Goal: Transaction & Acquisition: Purchase product/service

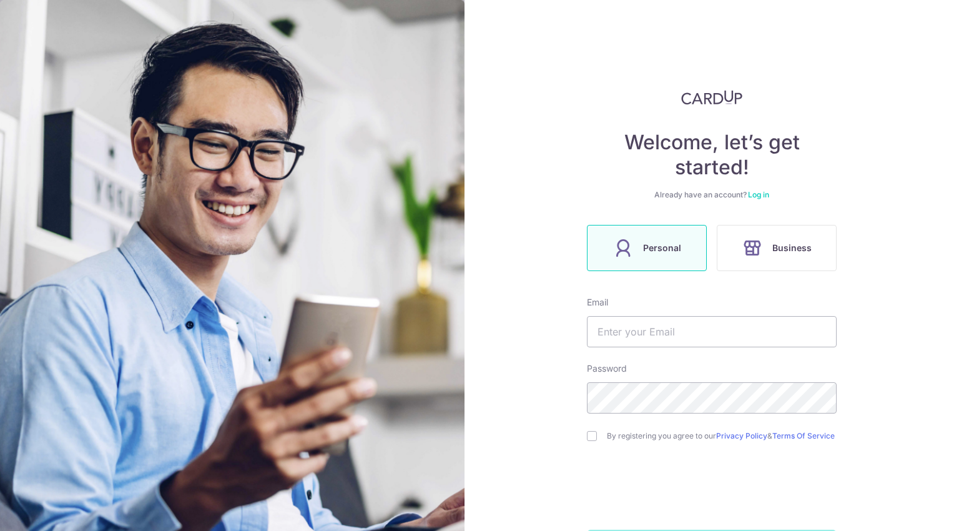
scroll to position [55, 0]
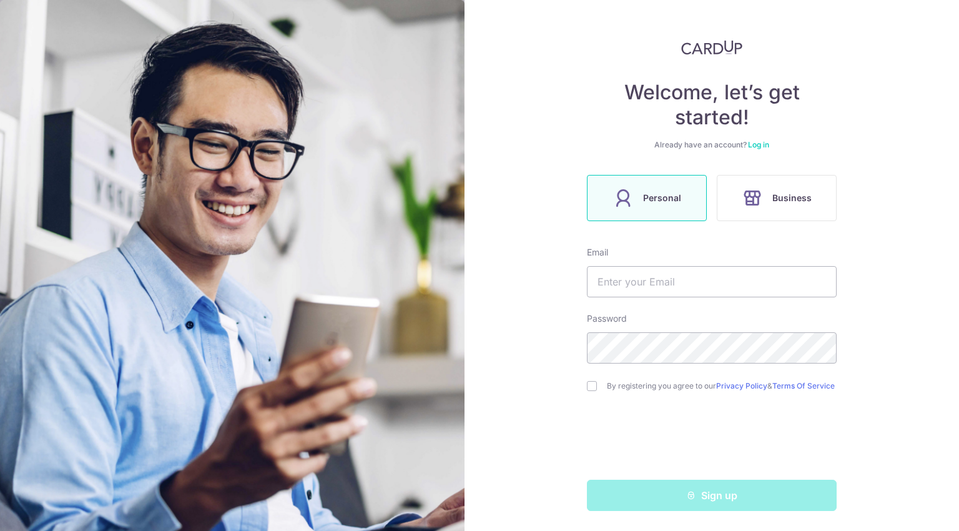
click at [756, 140] on link "Log in" at bounding box center [758, 144] width 21 height 9
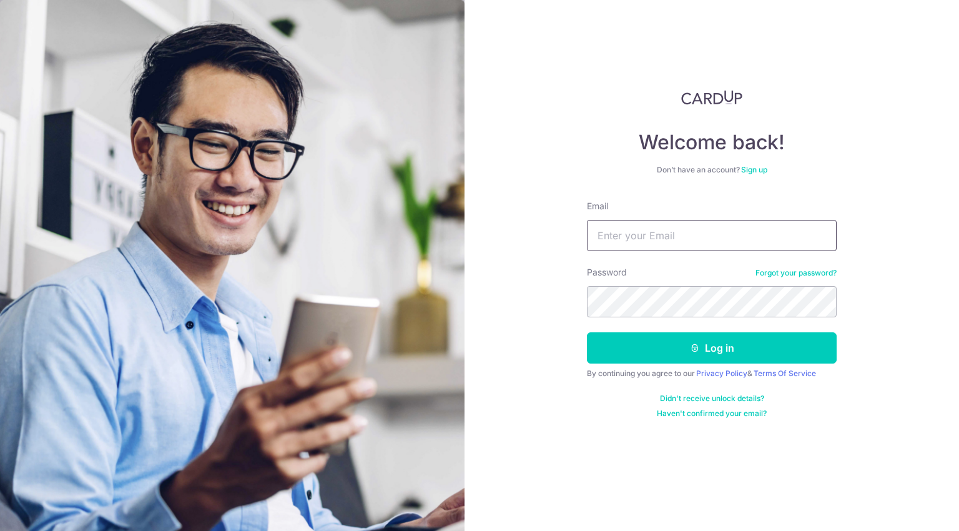
click at [625, 239] on input "Email" at bounding box center [712, 235] width 250 height 31
type input "[EMAIL_ADDRESS][DOMAIN_NAME]"
click at [587, 332] on button "Log in" at bounding box center [712, 347] width 250 height 31
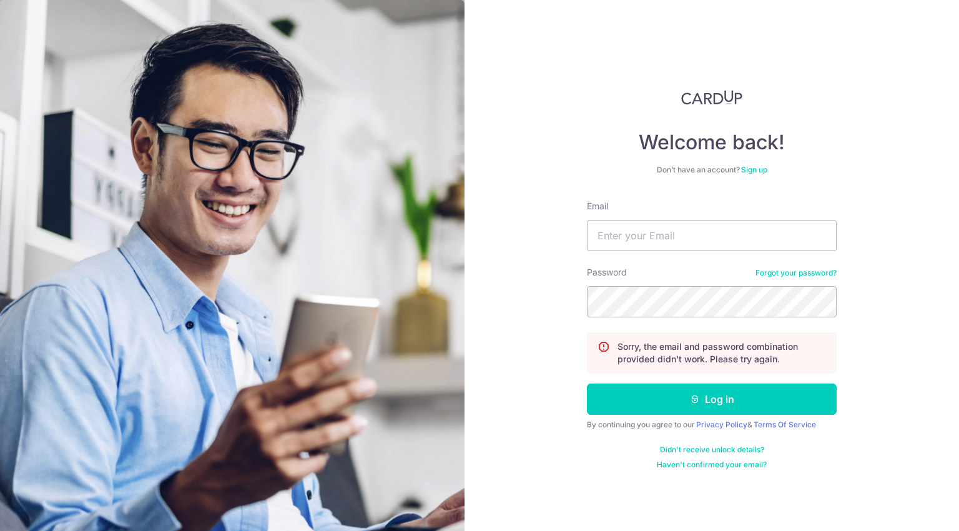
click at [795, 275] on link "Forgot your password?" at bounding box center [796, 273] width 81 height 10
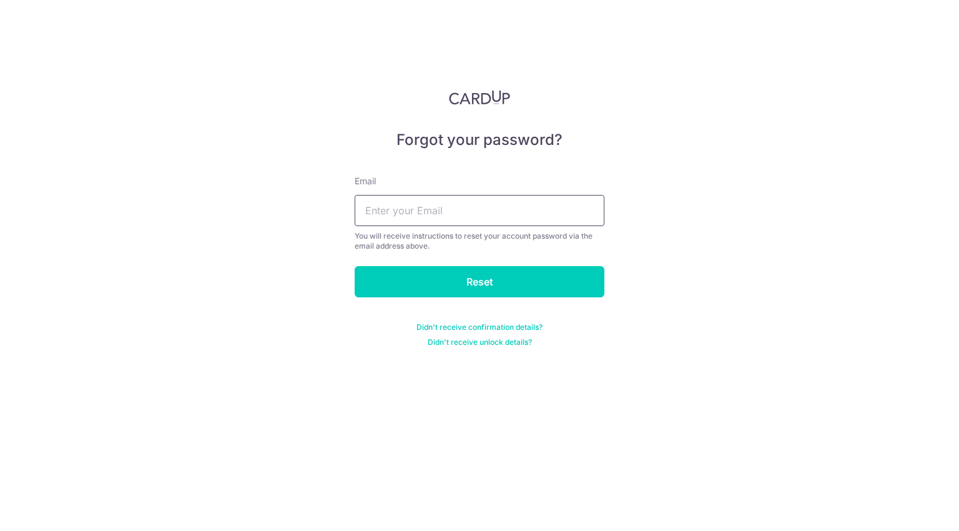
click at [543, 210] on input "text" at bounding box center [480, 210] width 250 height 31
type input "[EMAIL_ADDRESS][DOMAIN_NAME]"
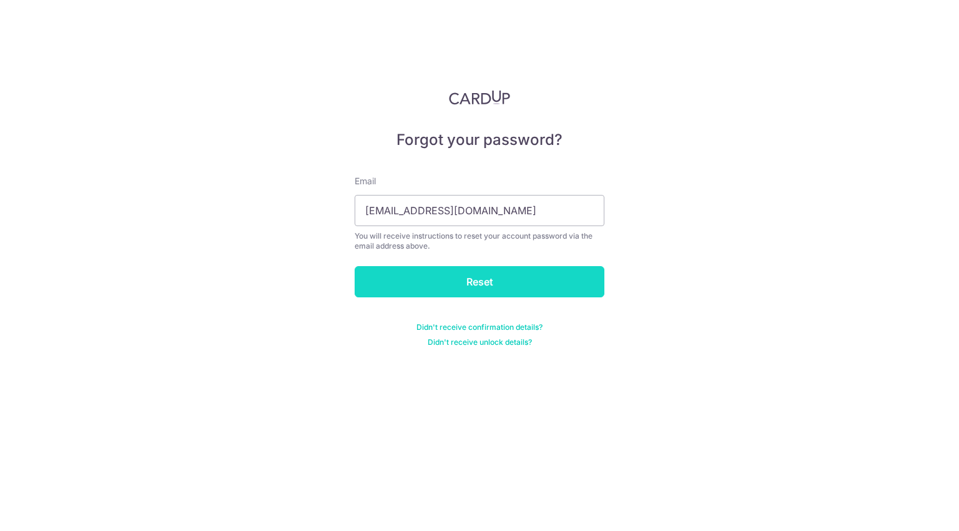
click at [485, 284] on input "Reset" at bounding box center [480, 281] width 250 height 31
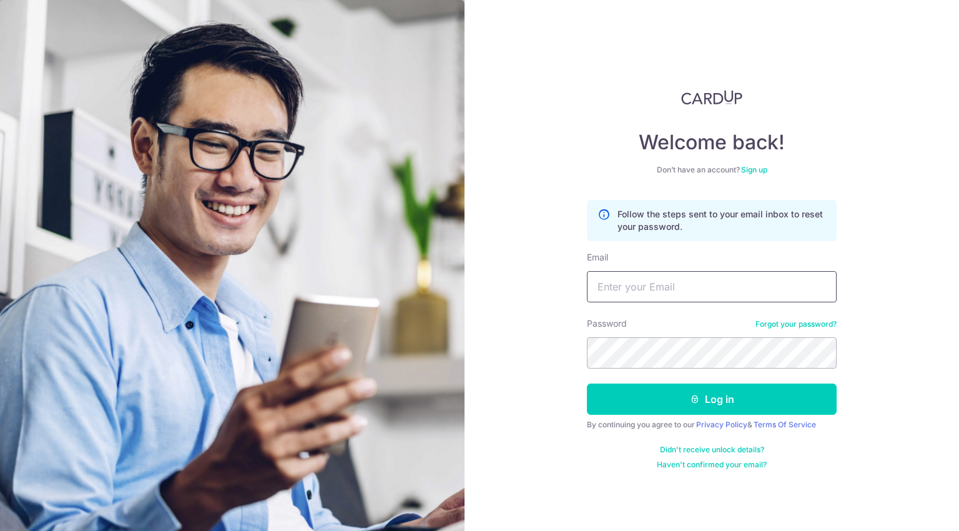
click at [685, 285] on input "Email" at bounding box center [712, 286] width 250 height 31
type input "[EMAIL_ADDRESS][DOMAIN_NAME]"
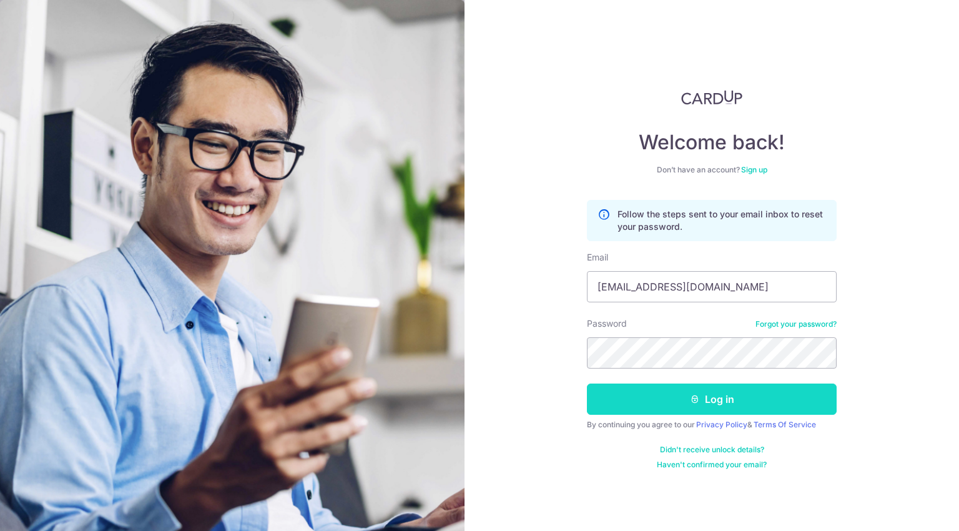
click at [682, 402] on button "Log in" at bounding box center [712, 399] width 250 height 31
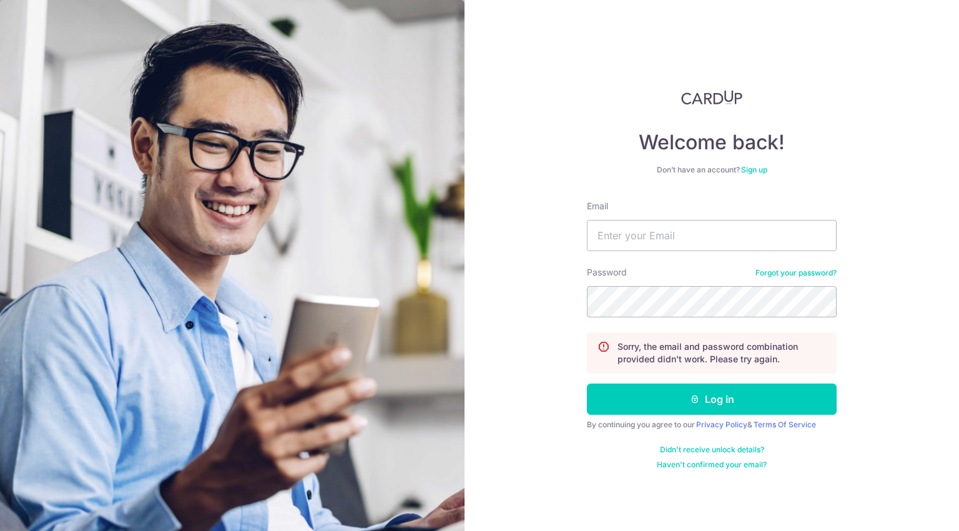
click at [763, 172] on link "Sign up" at bounding box center [754, 169] width 26 height 9
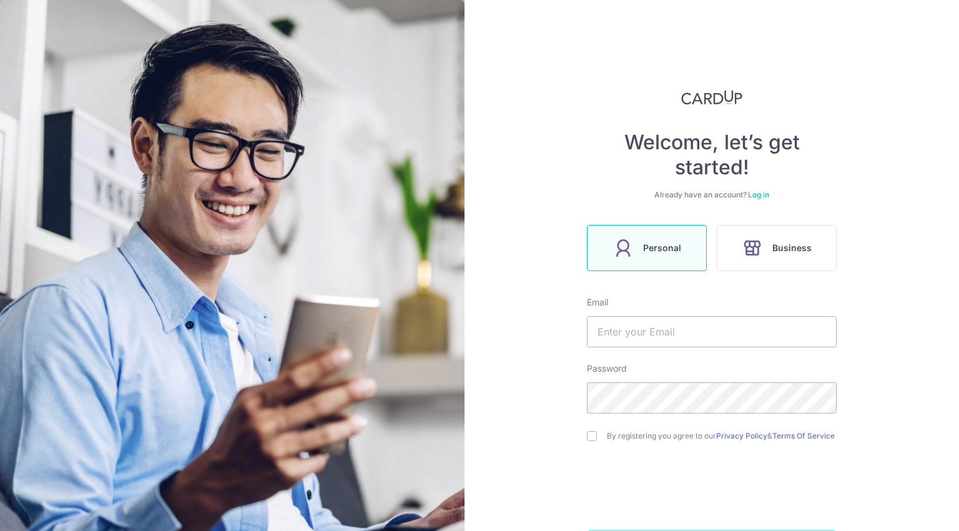
click at [659, 250] on span "Personal" at bounding box center [662, 247] width 38 height 15
click at [660, 323] on input "text" at bounding box center [712, 331] width 250 height 31
type input "[EMAIL_ADDRESS][DOMAIN_NAME]"
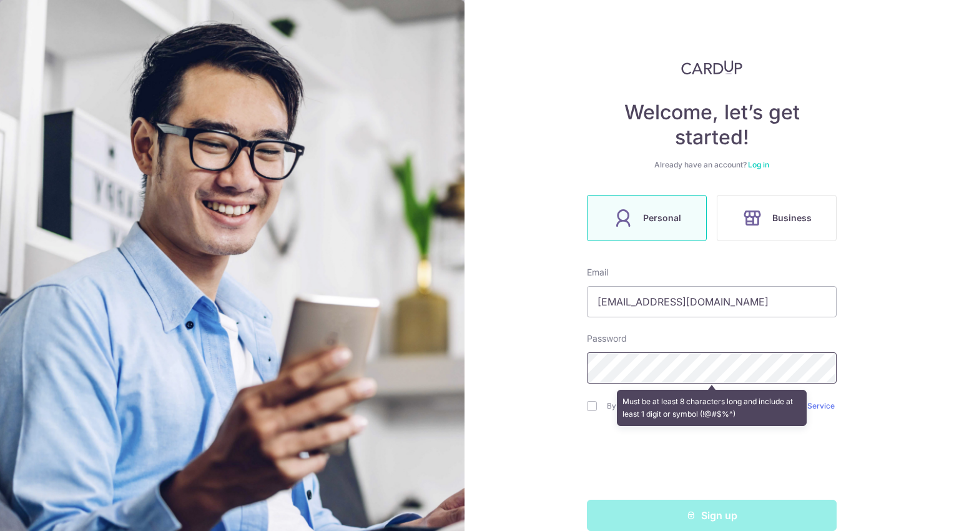
scroll to position [55, 0]
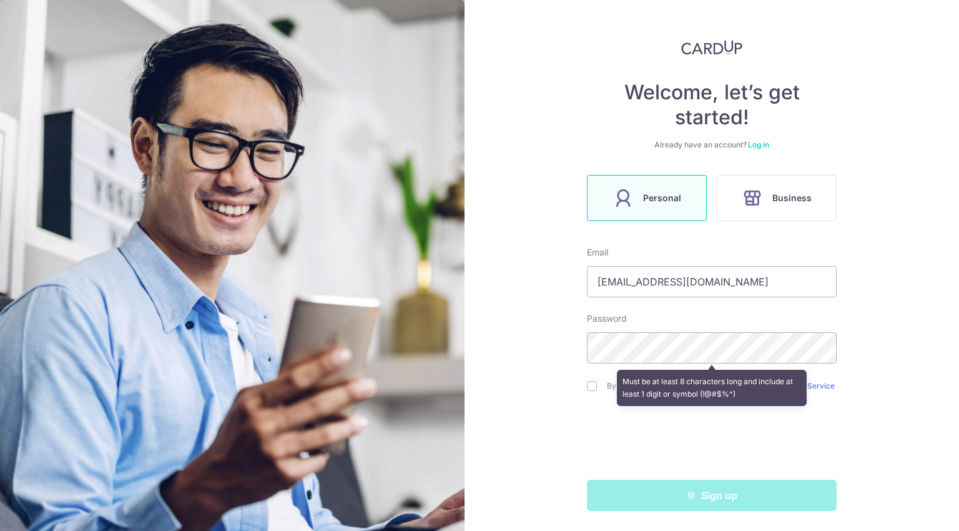
click at [590, 385] on div "Must be at least 8 characters long and include at least 1 digit or symbol (!@#$…" at bounding box center [712, 388] width 250 height 46
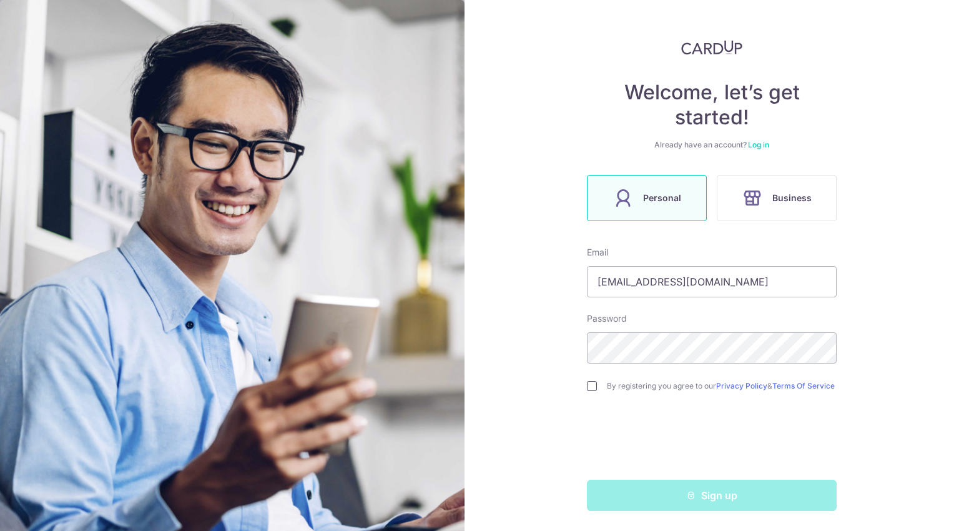
click at [587, 383] on input "checkbox" at bounding box center [592, 386] width 10 height 10
checkbox input "true"
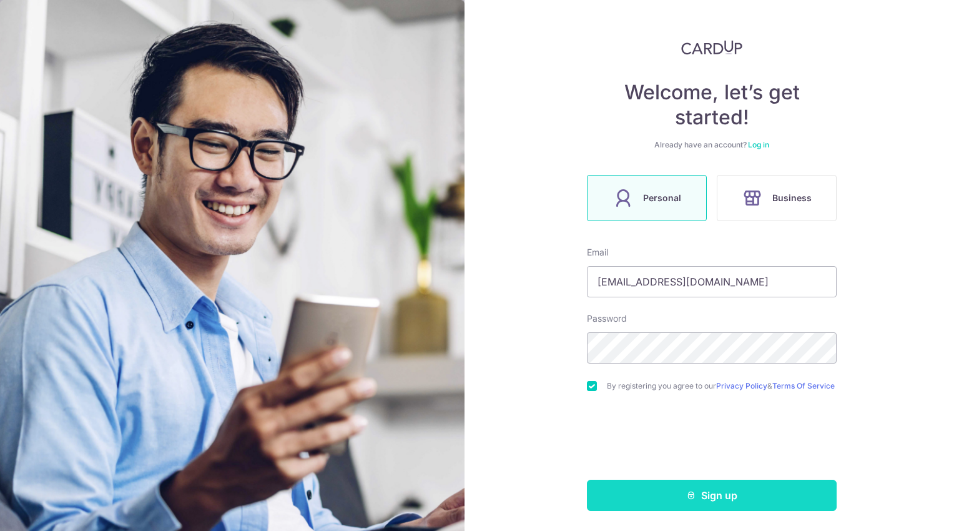
click at [644, 492] on button "Sign up" at bounding box center [712, 495] width 250 height 31
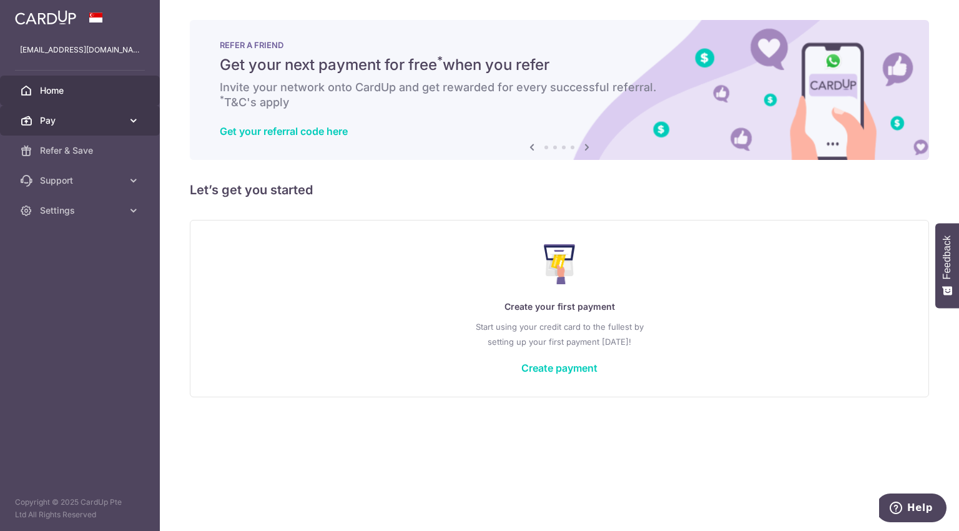
click at [87, 126] on span "Pay" at bounding box center [81, 120] width 82 height 12
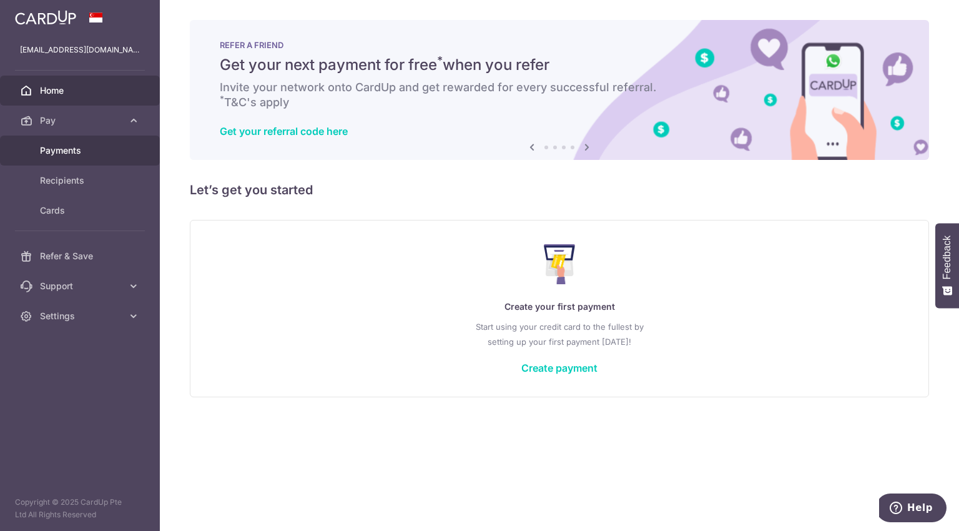
click at [77, 148] on span "Payments" at bounding box center [81, 150] width 82 height 12
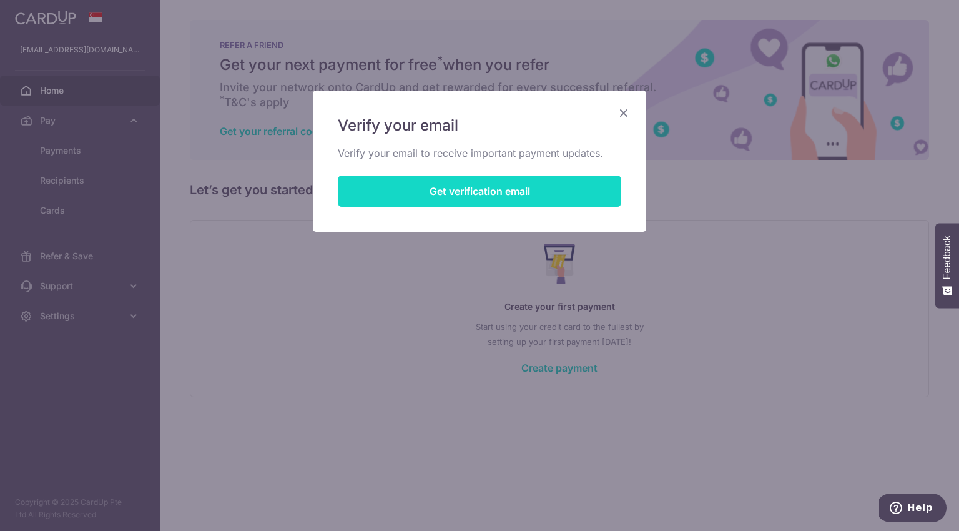
click at [515, 191] on button "Get verification email" at bounding box center [480, 191] width 284 height 31
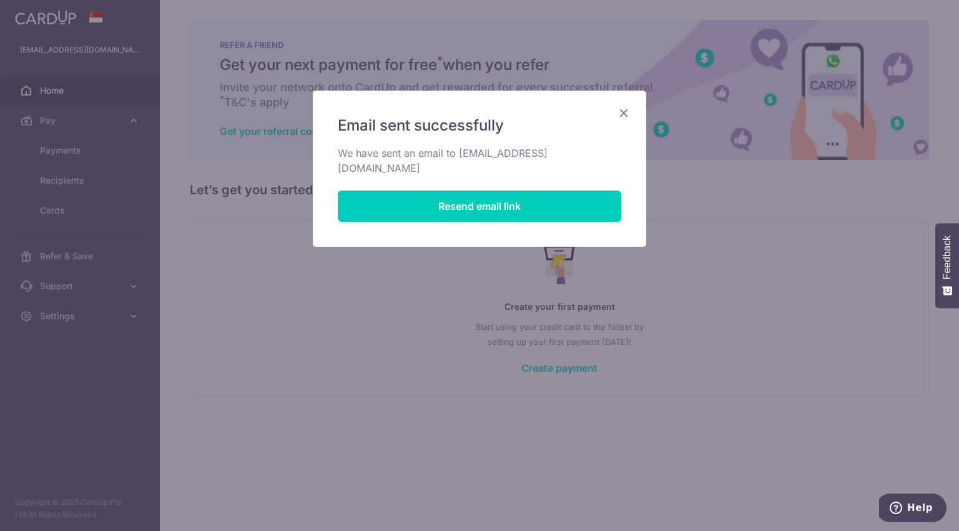
click at [625, 114] on icon "Close" at bounding box center [624, 113] width 15 height 16
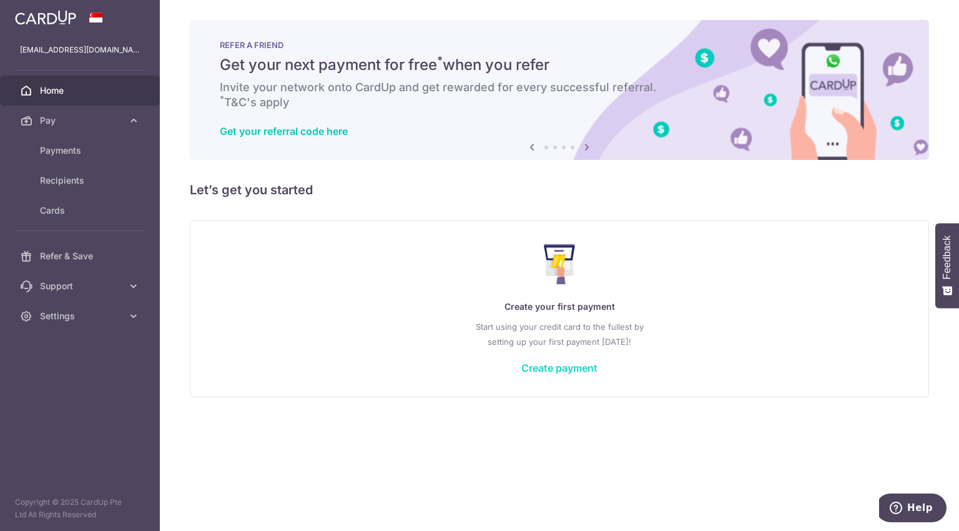
click at [532, 370] on link "Create payment" at bounding box center [560, 368] width 76 height 12
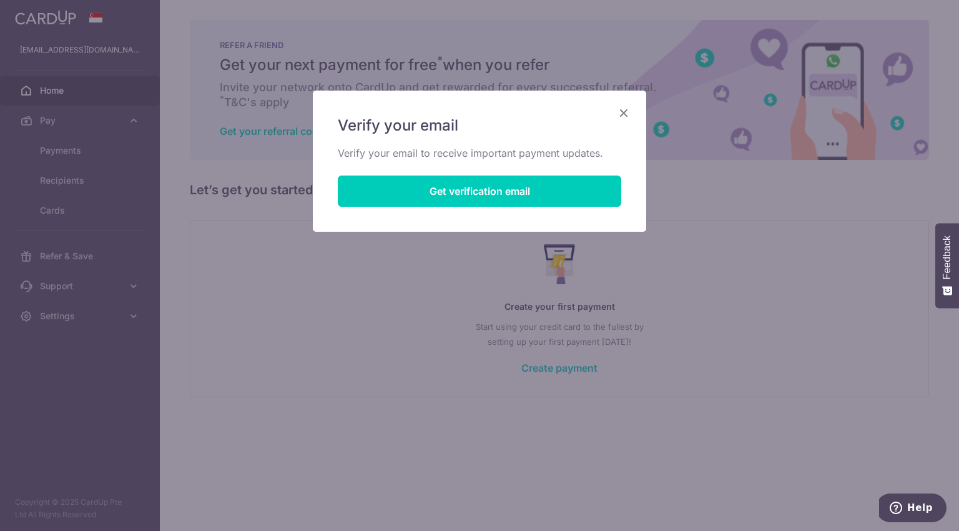
click at [618, 116] on icon "Close" at bounding box center [624, 113] width 15 height 16
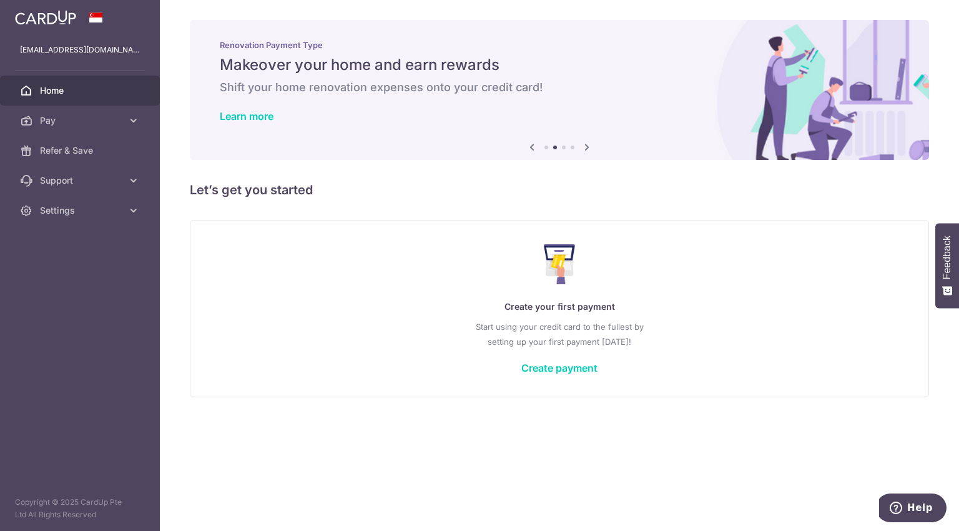
click at [527, 358] on div "Create your first payment Start using your credit card to the fullest by settin…" at bounding box center [560, 308] width 708 height 148
click at [530, 364] on link "Create payment" at bounding box center [560, 368] width 76 height 12
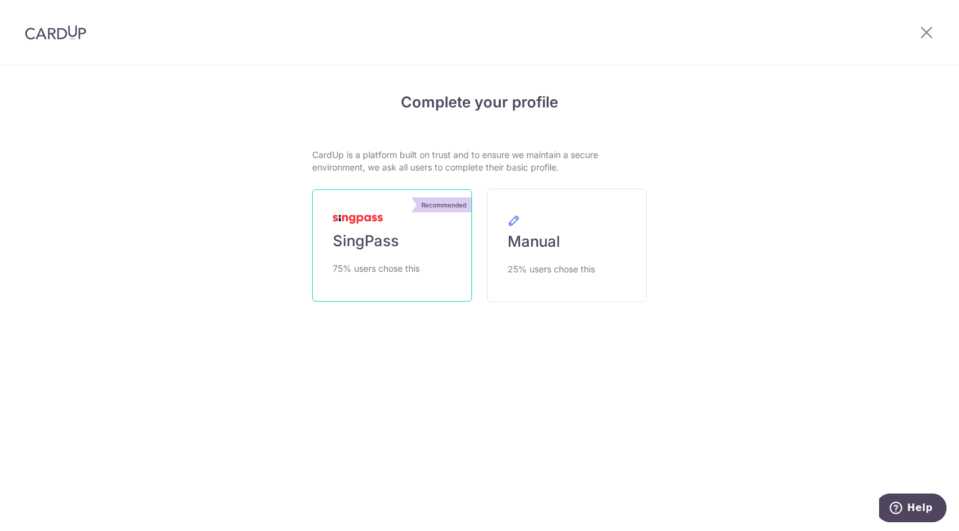
click at [389, 263] on span "75% users chose this" at bounding box center [376, 268] width 87 height 15
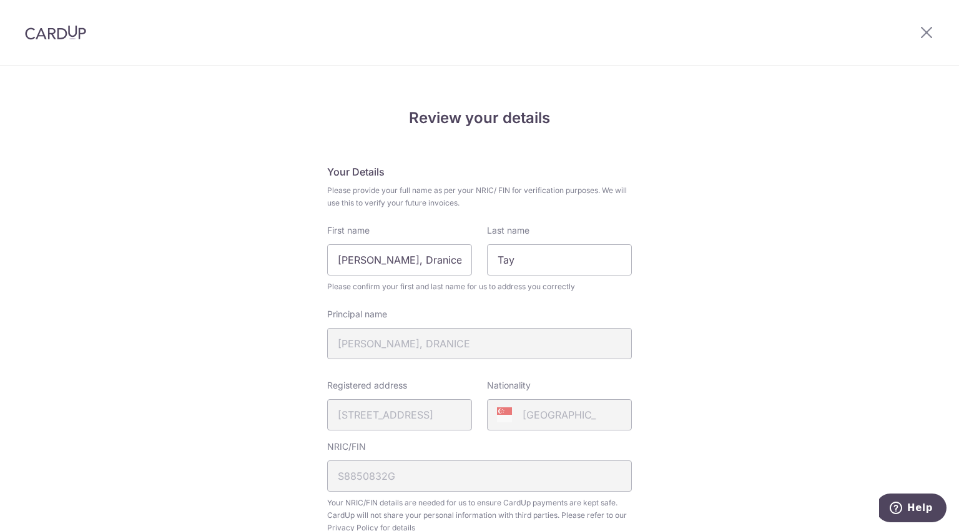
scroll to position [375, 0]
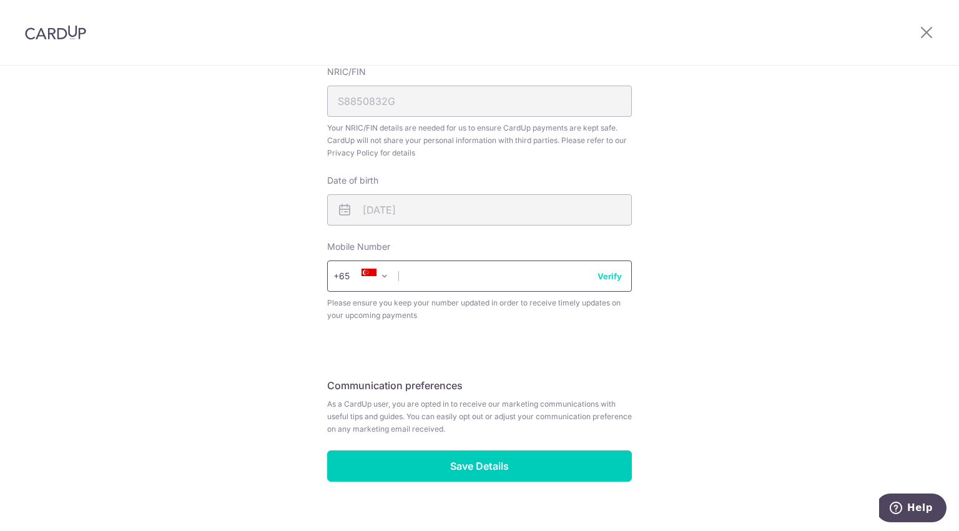
click at [458, 278] on input "text" at bounding box center [479, 275] width 305 height 31
type input "98751682"
select select "65"
click at [382, 278] on span at bounding box center [384, 276] width 15 height 15
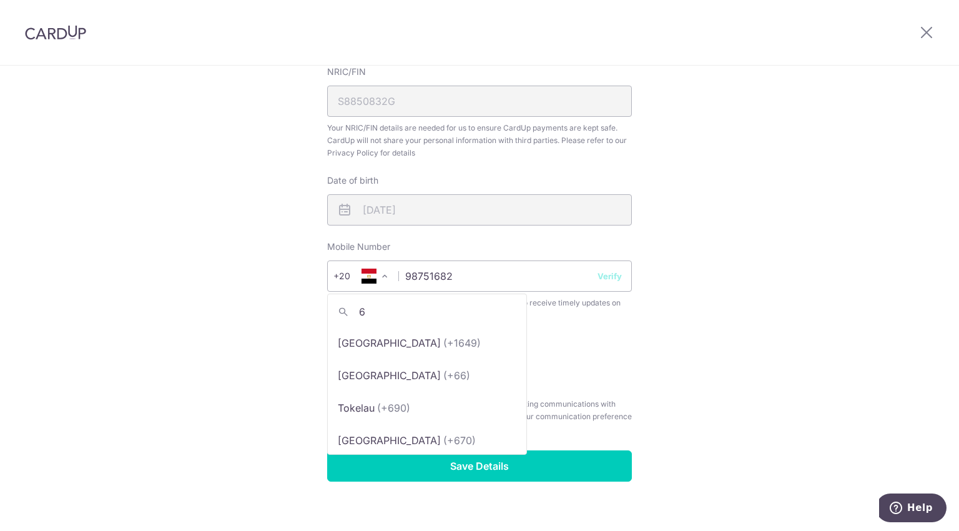
scroll to position [0, 0]
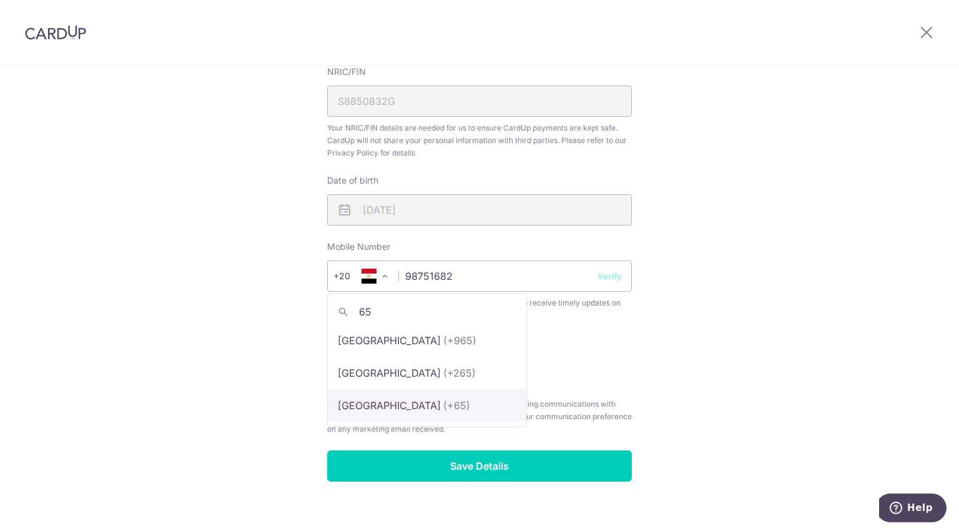
type input "65"
select select "199"
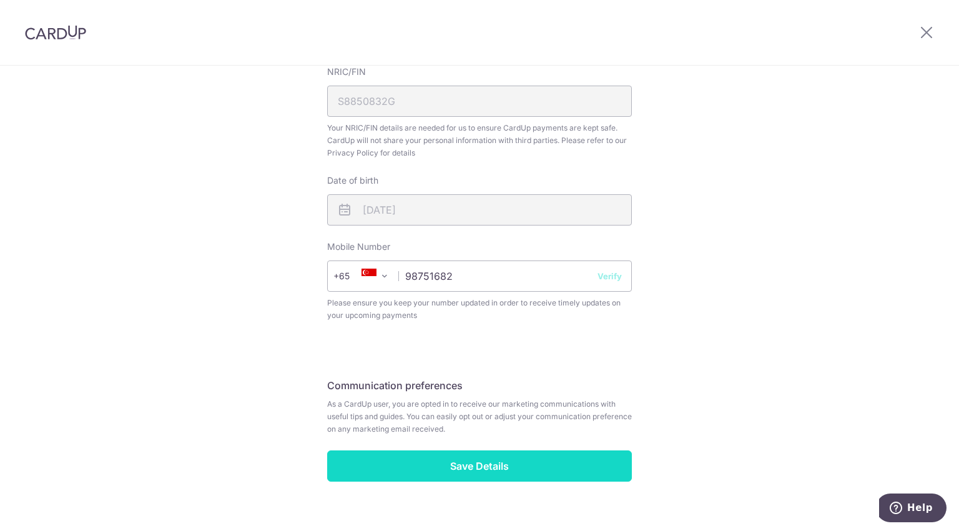
click at [450, 458] on input "Save Details" at bounding box center [479, 465] width 305 height 31
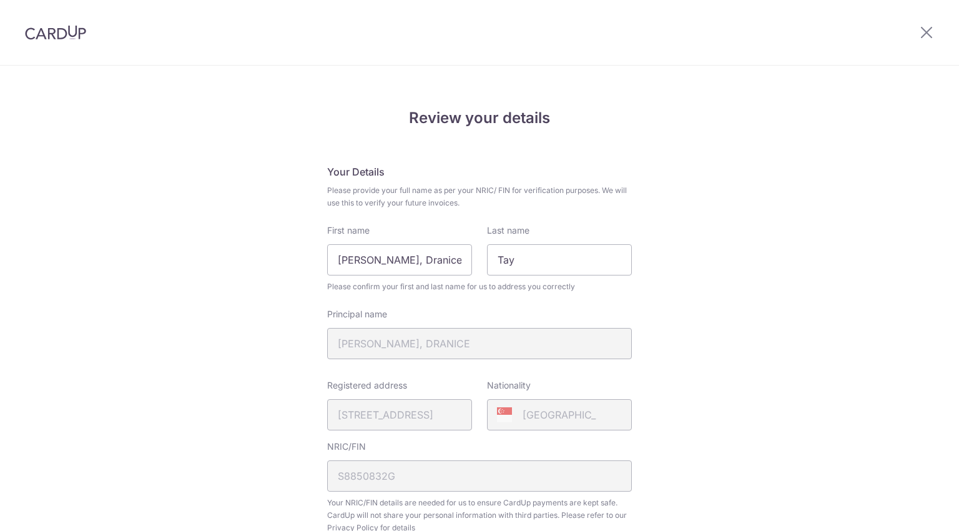
scroll to position [411, 0]
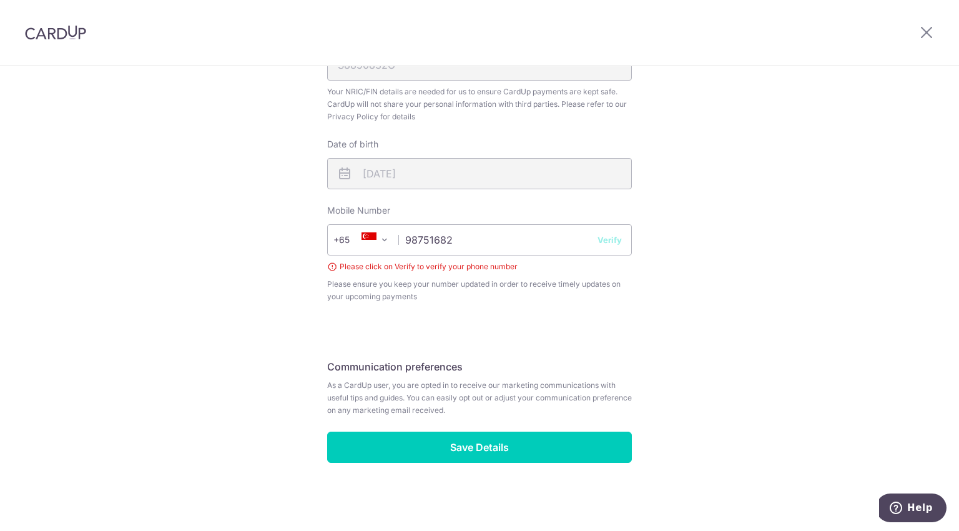
click at [617, 242] on button "Verify" at bounding box center [610, 240] width 24 height 12
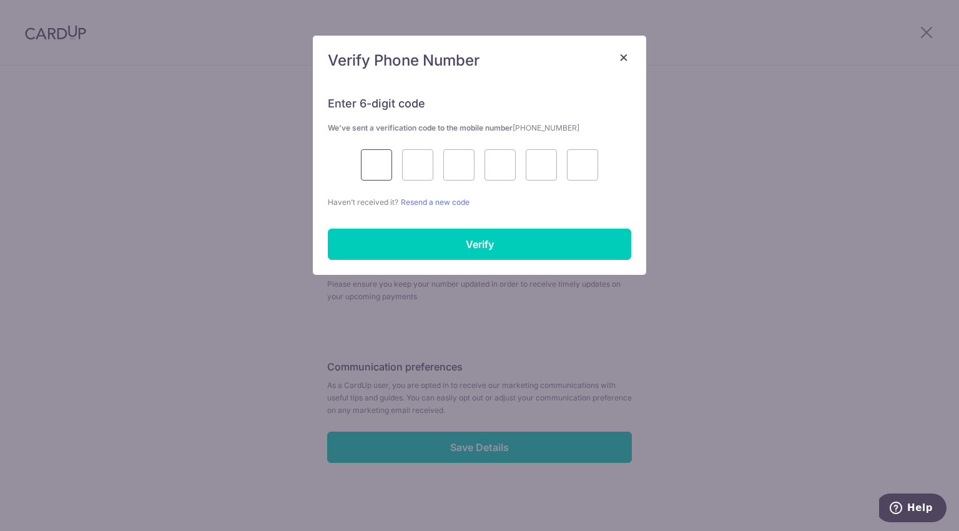
click at [382, 172] on input "text" at bounding box center [376, 164] width 31 height 31
type input "4"
type input "6"
type input "5"
type input "7"
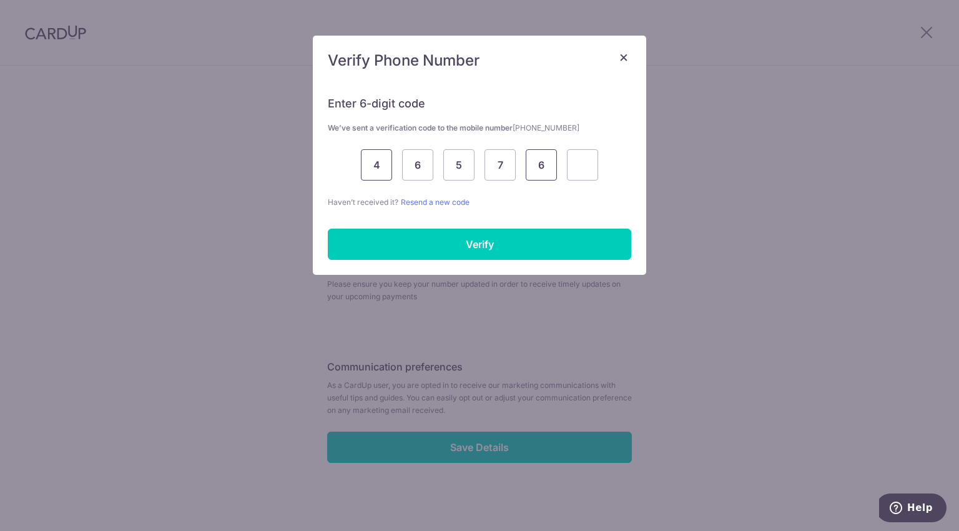
type input "6"
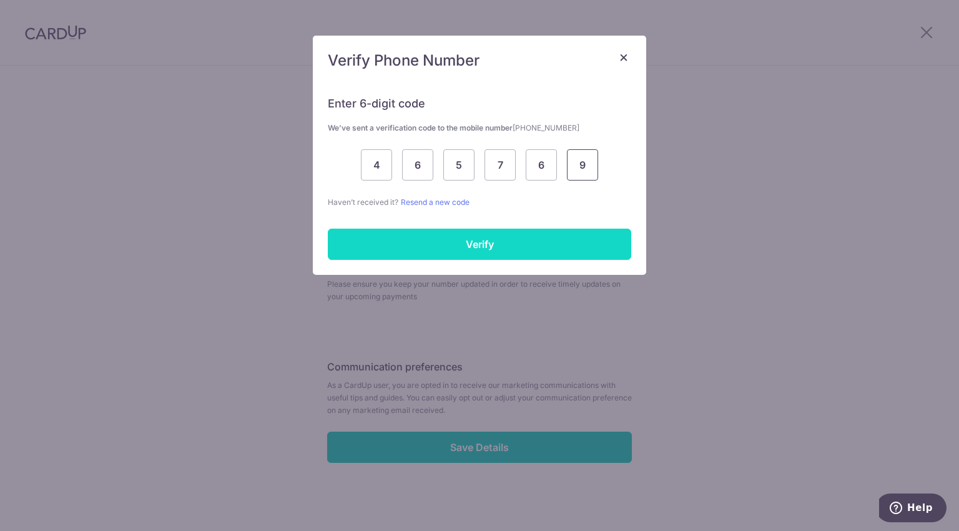
type input "9"
click at [432, 243] on input "Verify" at bounding box center [480, 244] width 304 height 31
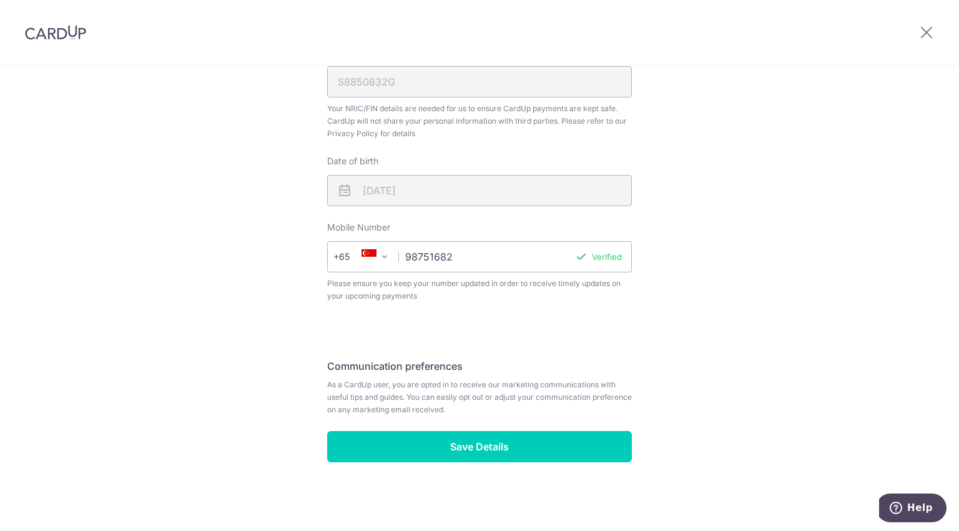
scroll to position [394, 0]
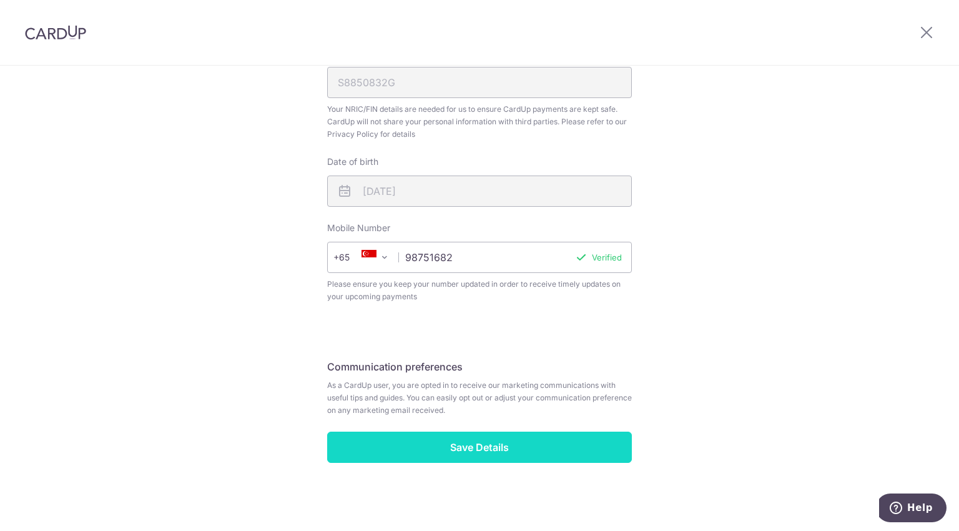
click at [430, 440] on input "Save Details" at bounding box center [479, 447] width 305 height 31
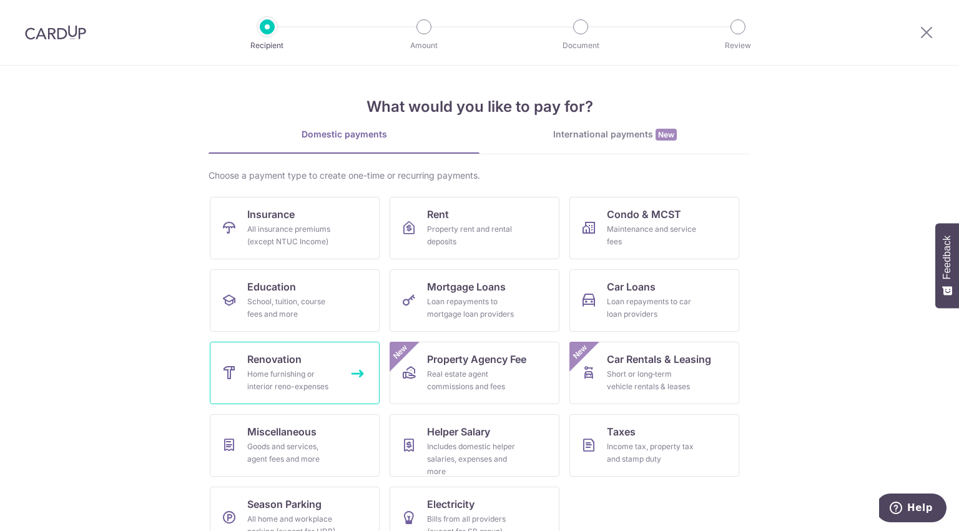
click at [297, 363] on span "Renovation" at bounding box center [274, 359] width 54 height 15
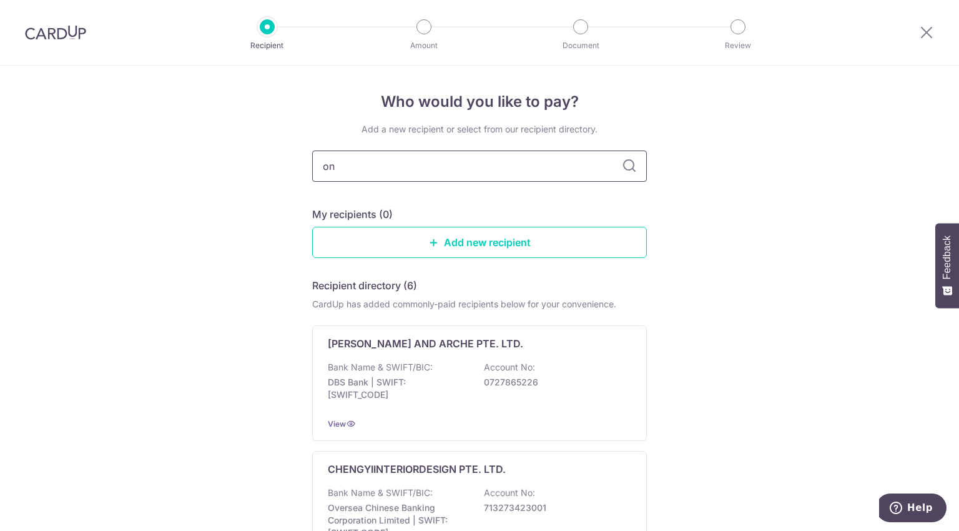
type input "one"
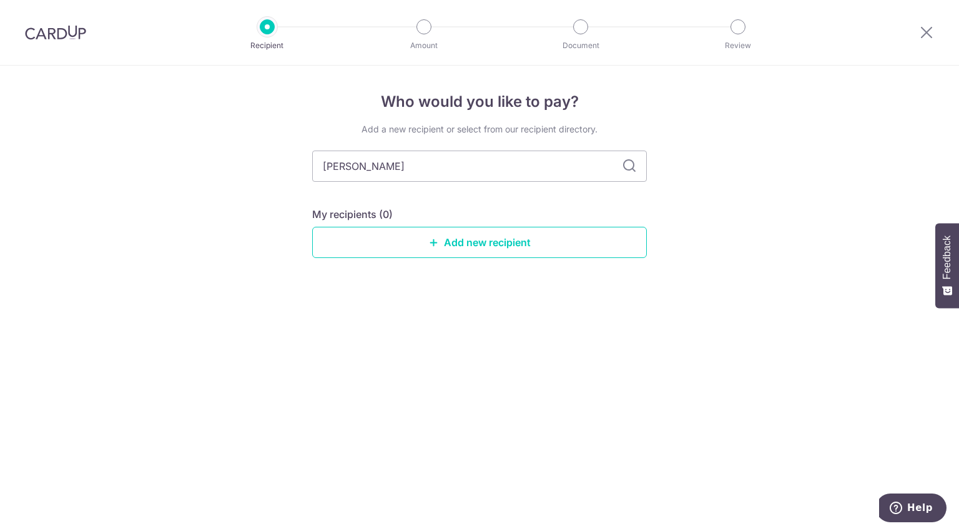
type input "onestop"
type input "one stop"
click at [621, 169] on input "one stop" at bounding box center [479, 166] width 335 height 31
click at [457, 158] on input "one stop" at bounding box center [479, 166] width 335 height 31
type input "one stop builder"
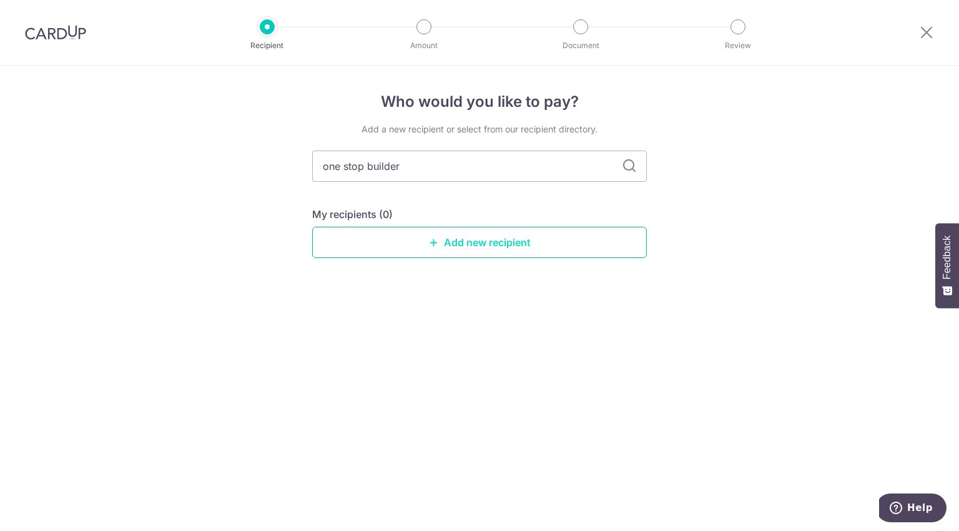
click at [496, 225] on div "My recipients (0) Add new recipient" at bounding box center [479, 232] width 335 height 51
click at [491, 235] on link "Add new recipient" at bounding box center [479, 242] width 335 height 31
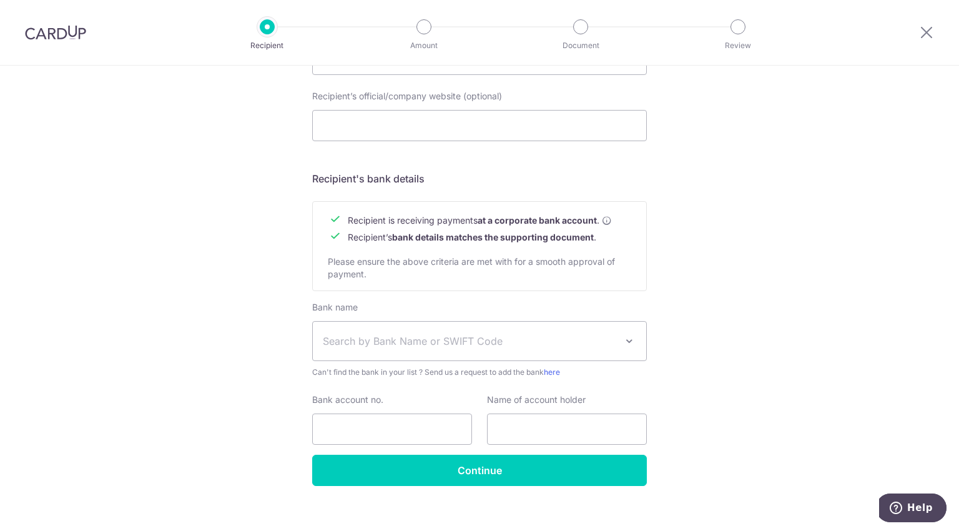
scroll to position [473, 0]
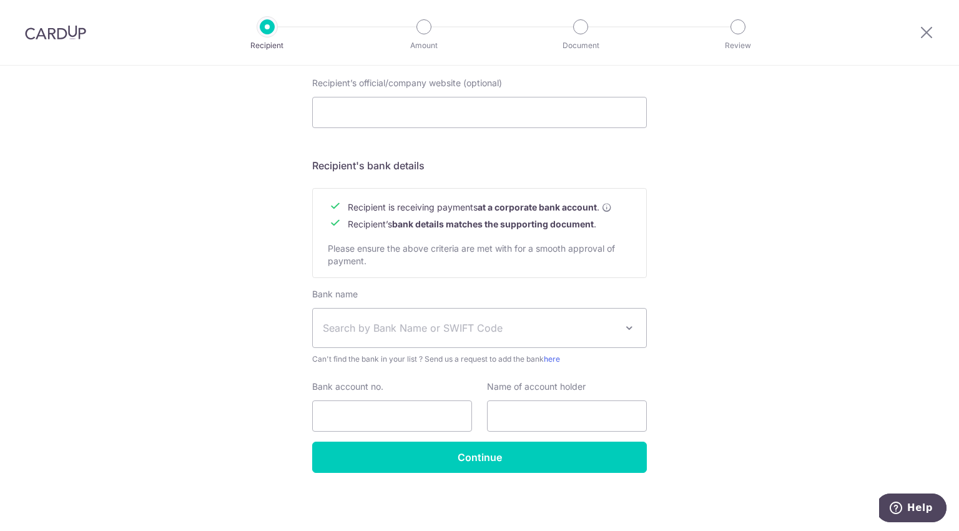
click at [447, 314] on span "Search by Bank Name or SWIFT Code" at bounding box center [480, 328] width 334 height 39
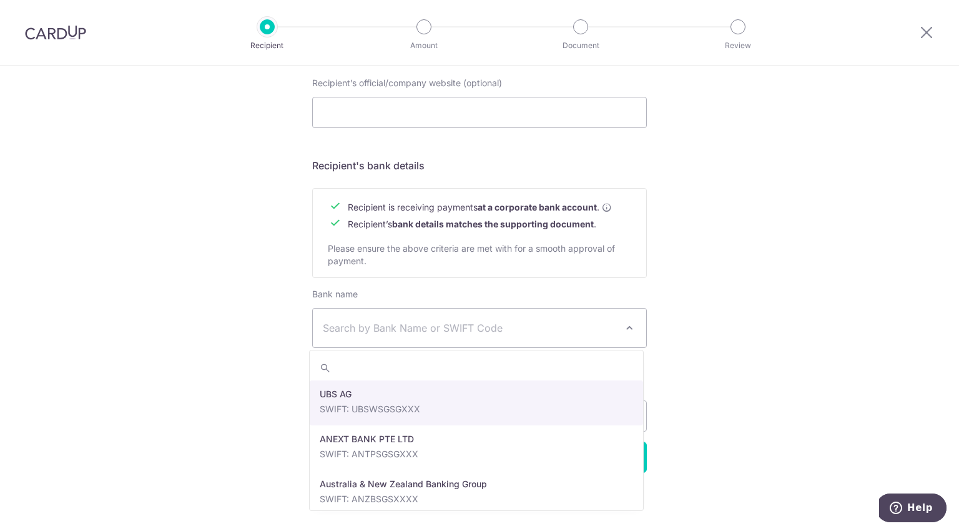
click at [448, 314] on span "Search by Bank Name or SWIFT Code" at bounding box center [480, 328] width 334 height 39
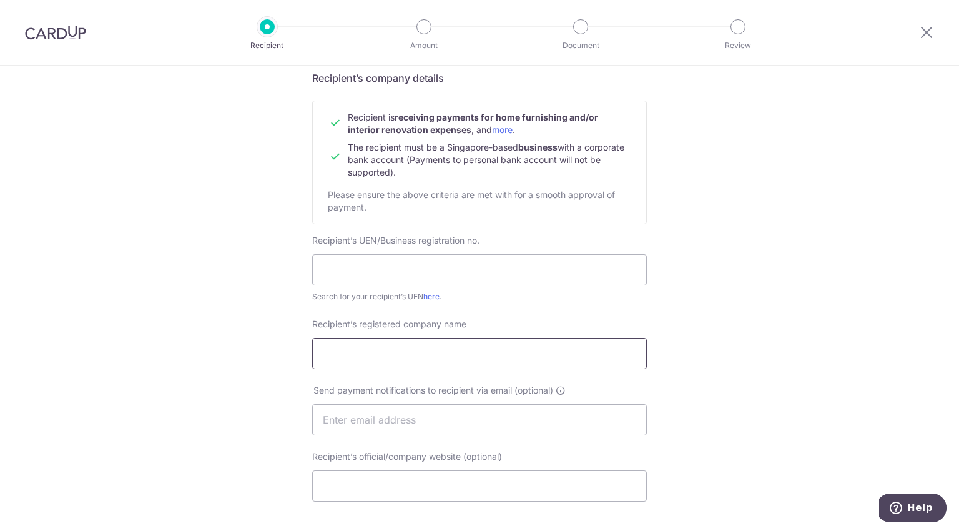
scroll to position [36, 0]
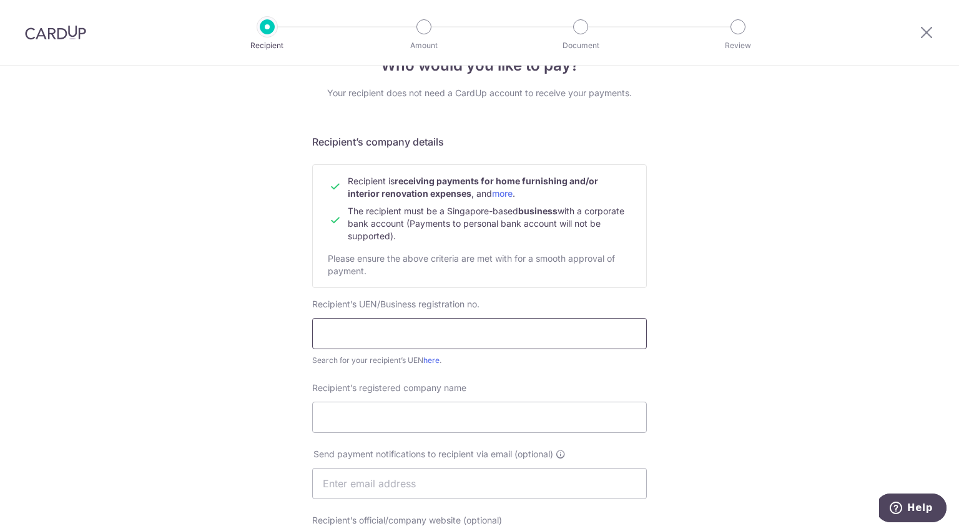
click at [350, 346] on input "text" at bounding box center [479, 333] width 335 height 31
paste input "201904534R"
type input "201904534R"
click at [355, 393] on label "Recipient’s registered company name" at bounding box center [389, 388] width 154 height 12
click at [355, 402] on input "Recipient’s registered company name" at bounding box center [479, 417] width 335 height 31
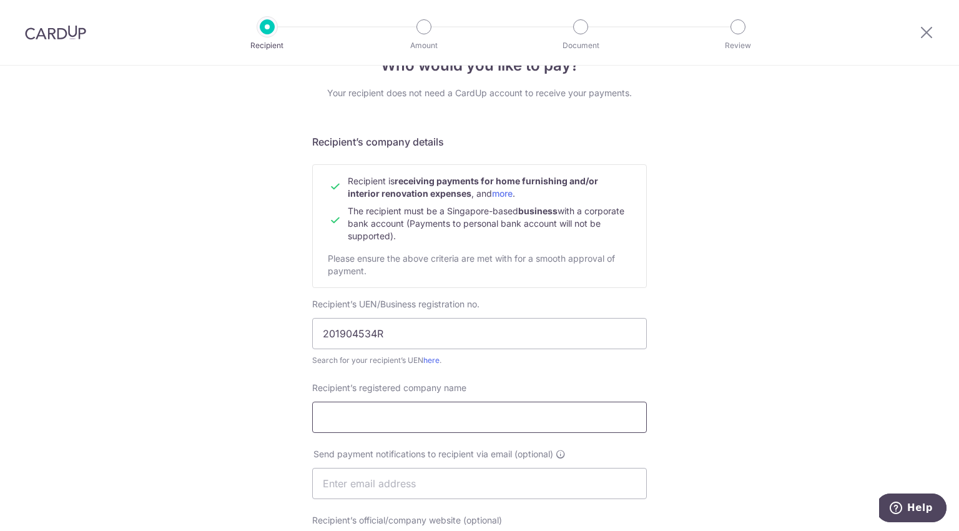
click at [345, 418] on input "Recipient’s registered company name" at bounding box center [479, 417] width 335 height 31
paste input "ONE STOP BUILDERS PTE LTD"
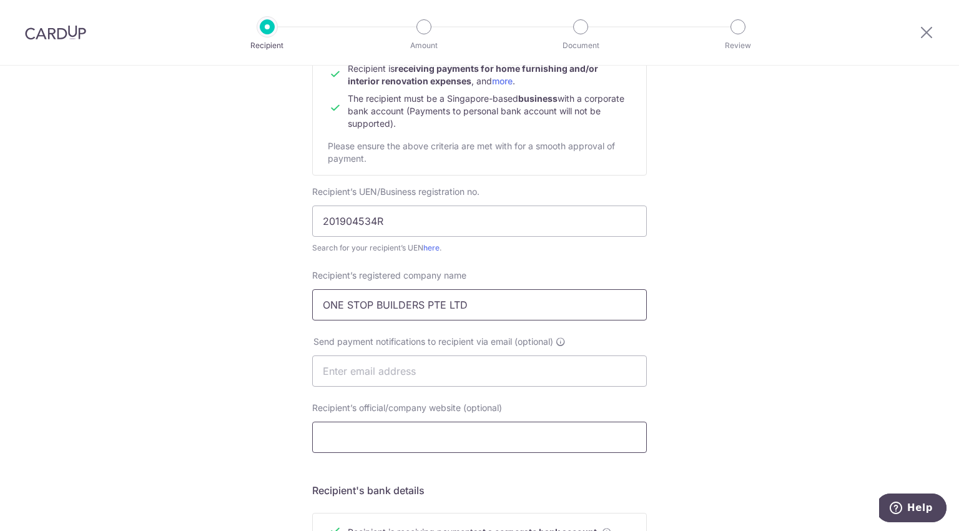
scroll to position [161, 0]
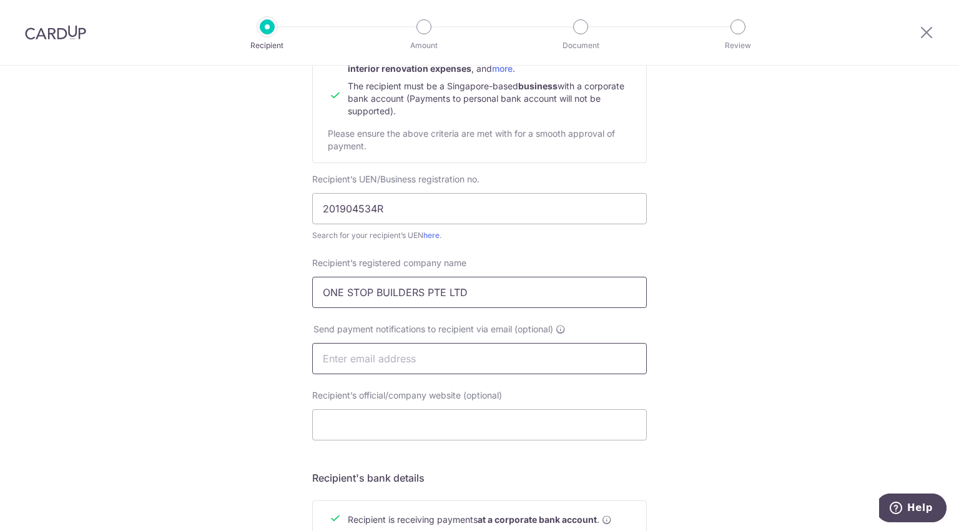
type input "ONE STOP BUILDERS PTE LTD"
click at [352, 360] on input "text" at bounding box center [479, 358] width 335 height 31
type input "[EMAIL_ADDRESS][DOMAIN_NAME]"
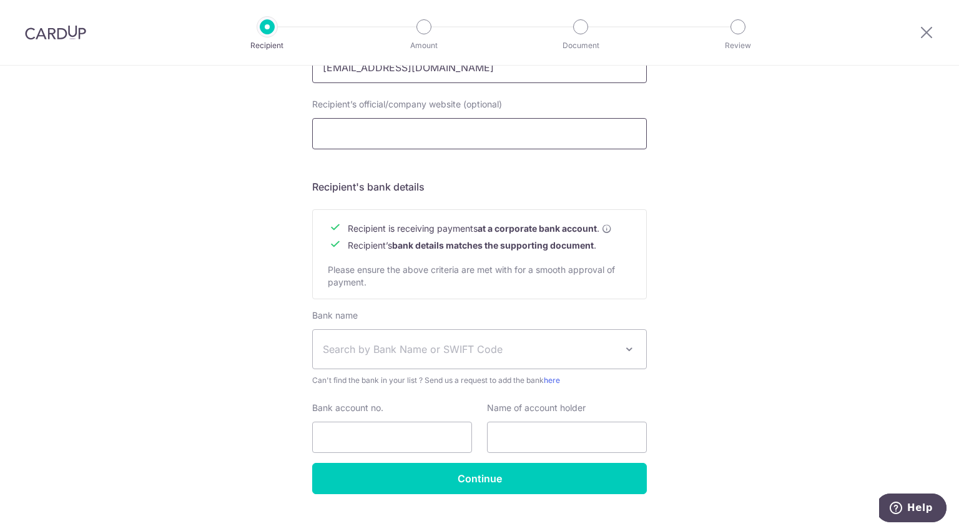
scroll to position [473, 0]
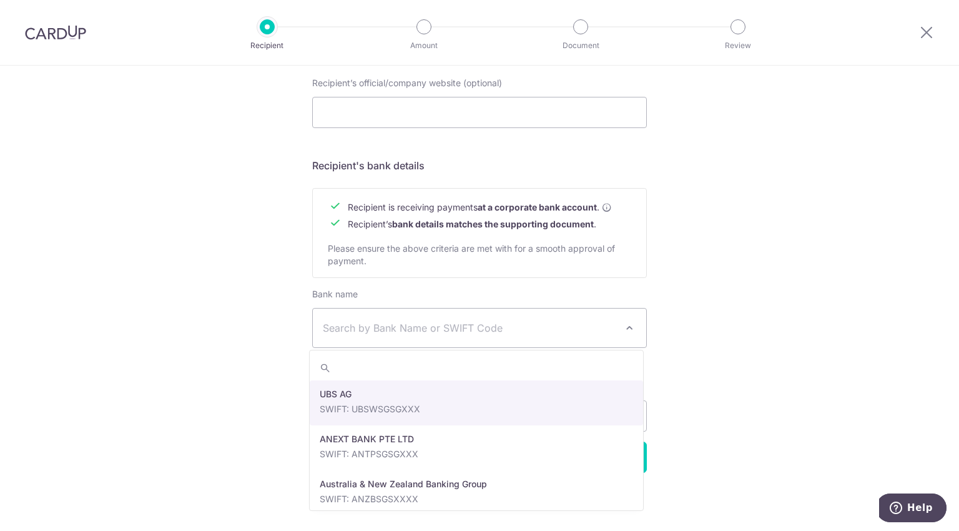
click at [424, 324] on span "Search by Bank Name or SWIFT Code" at bounding box center [470, 327] width 294 height 15
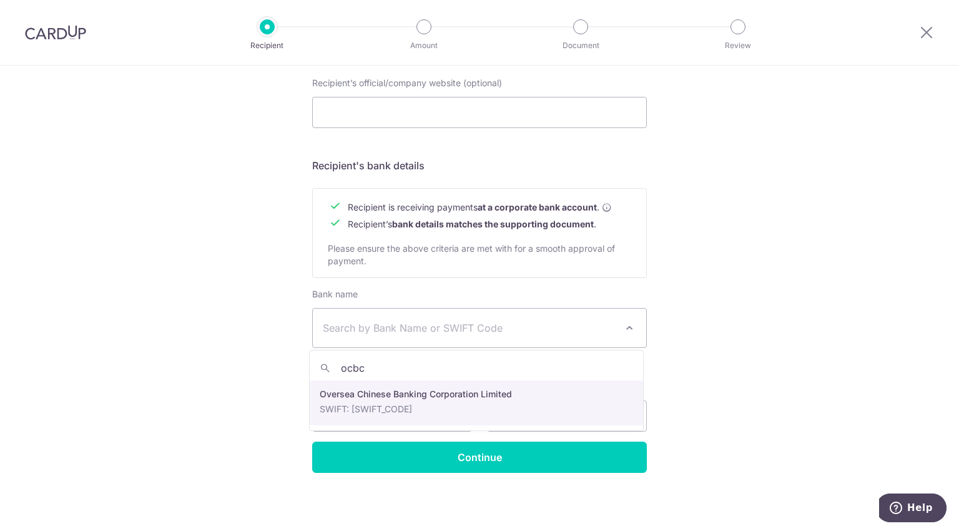
type input "ocbc"
select select "12"
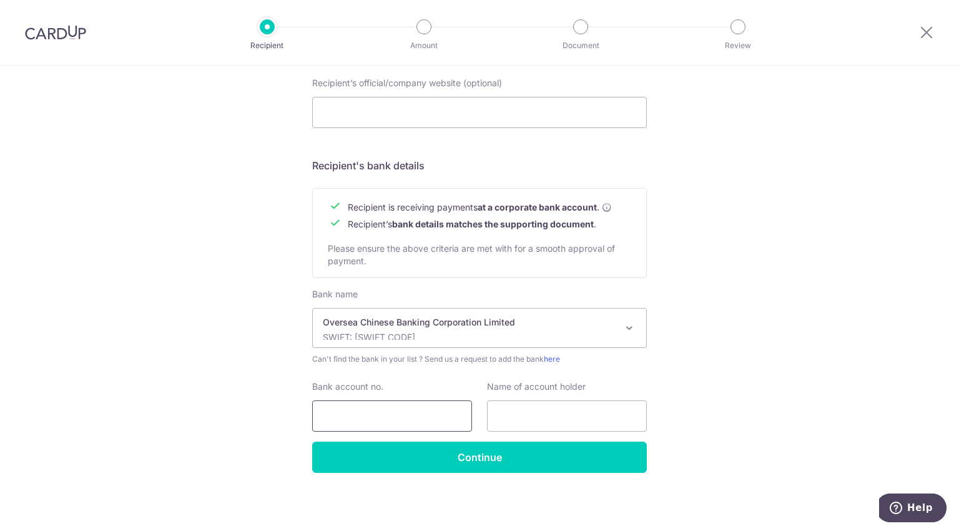
click at [421, 411] on input "Bank account no." at bounding box center [392, 415] width 160 height 31
paste input "687568535001"
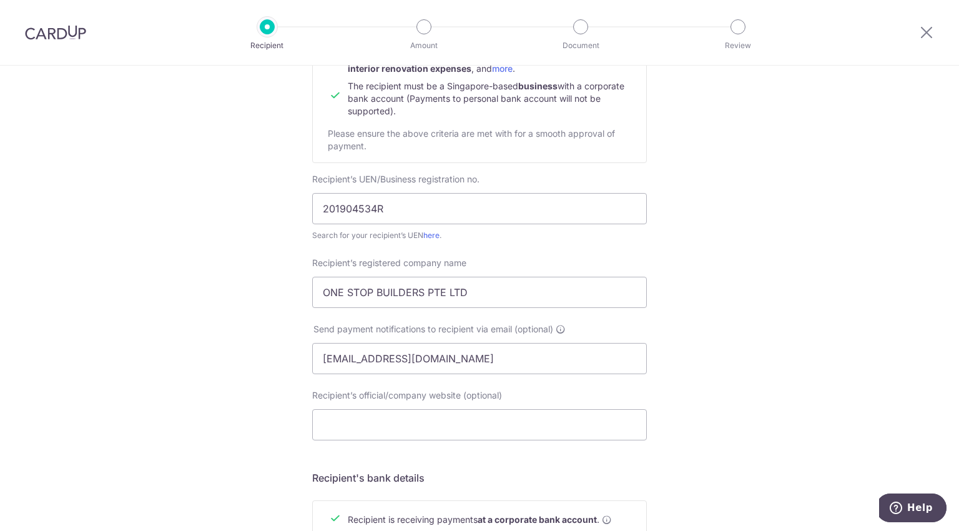
scroll to position [0, 0]
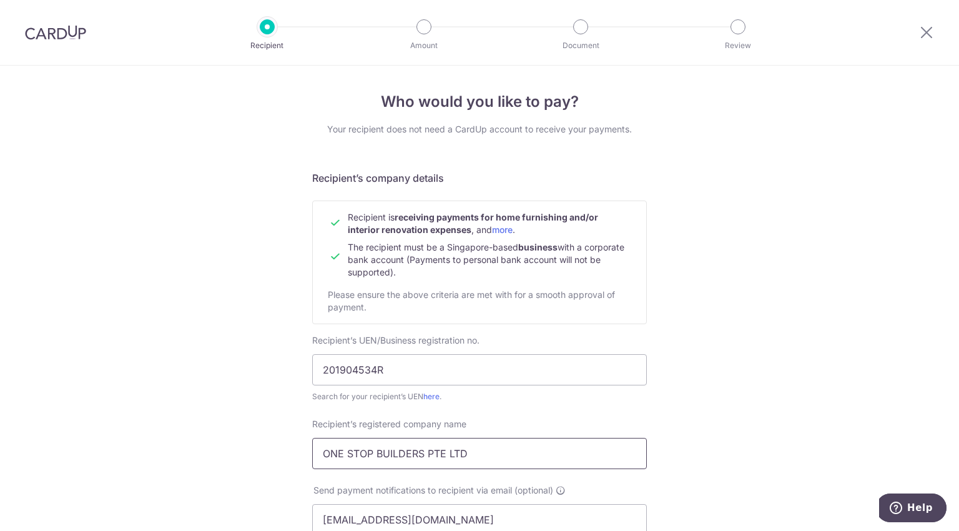
type input "687568535001"
drag, startPoint x: 468, startPoint y: 453, endPoint x: 300, endPoint y: 447, distance: 168.1
click at [300, 448] on div "Who would you like to pay? Your recipient does not need a CardUp account to rec…" at bounding box center [479, 535] width 959 height 939
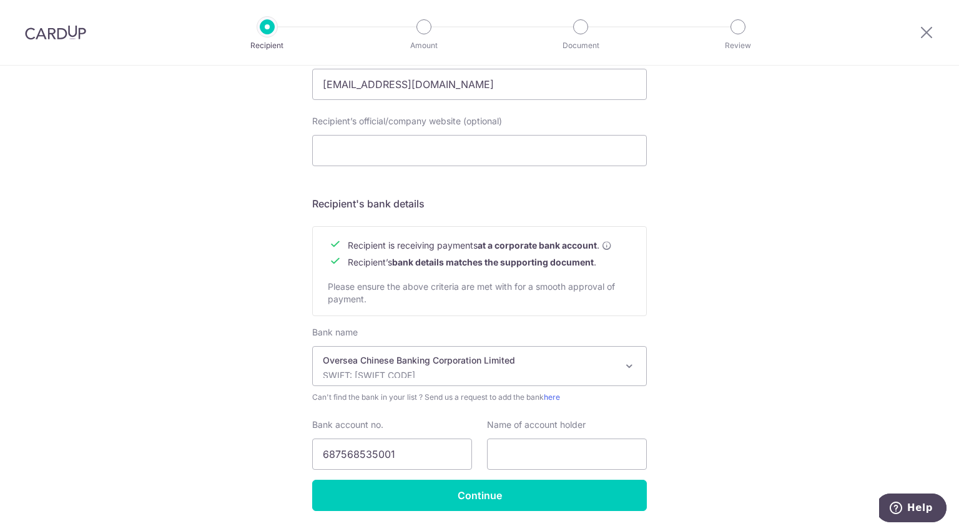
scroll to position [473, 0]
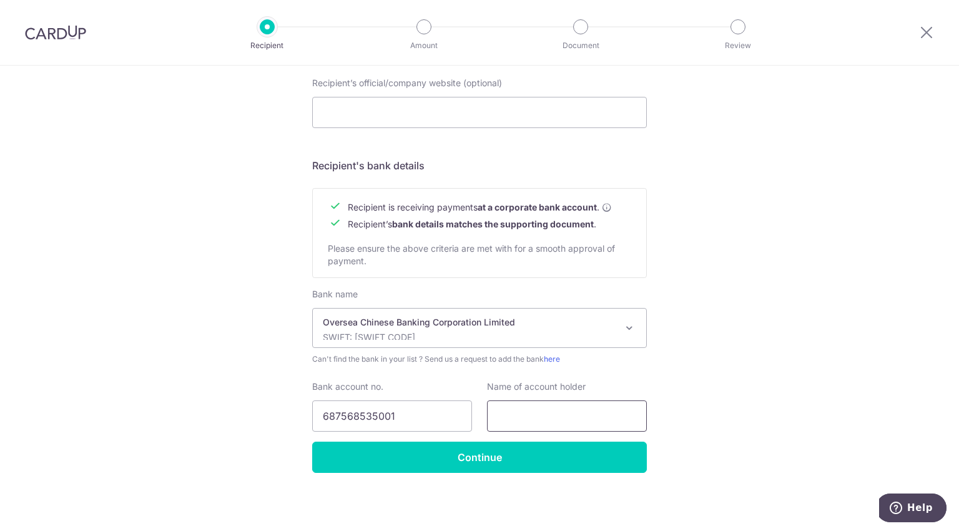
click at [515, 424] on input "text" at bounding box center [567, 415] width 160 height 31
paste input "ONE STOP BUILDERS PTE LTD"
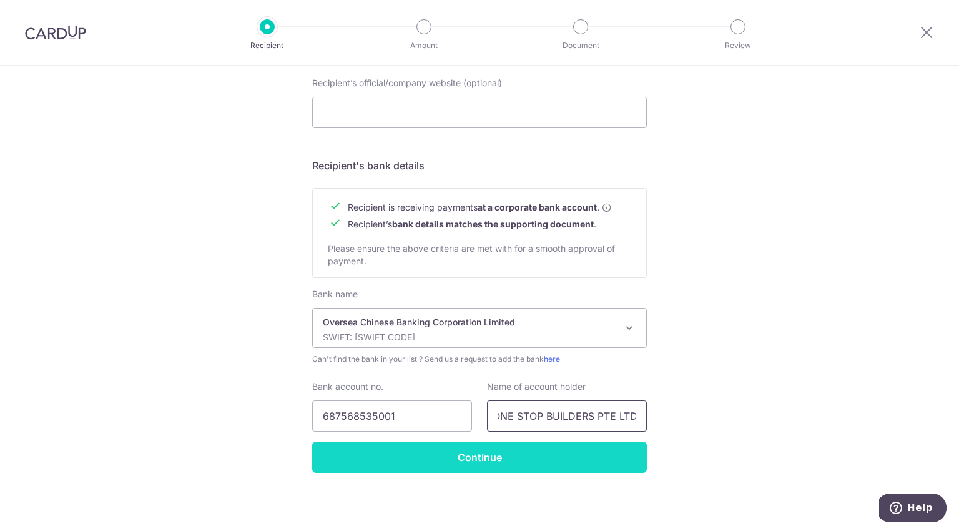
type input "ONE STOP BUILDERS PTE LTD"
click at [492, 450] on input "Continue" at bounding box center [479, 457] width 335 height 31
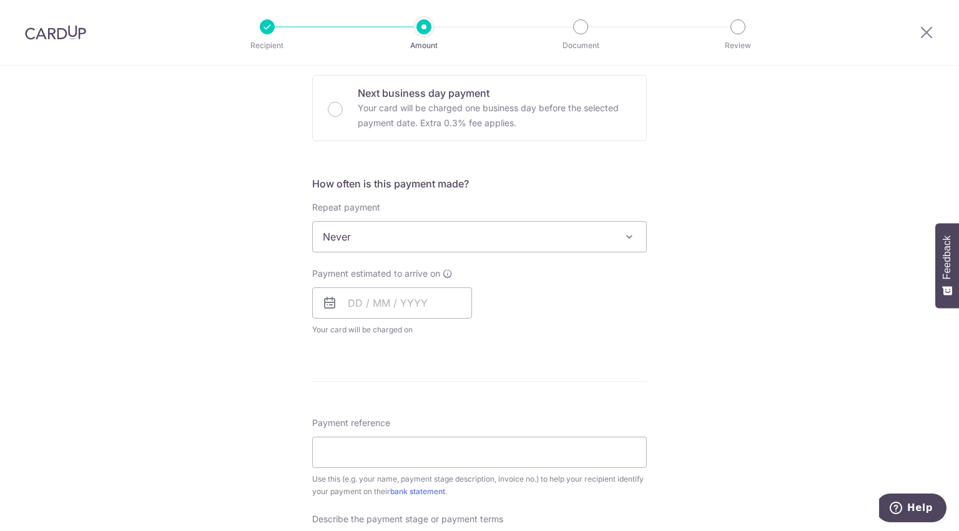
scroll to position [122, 0]
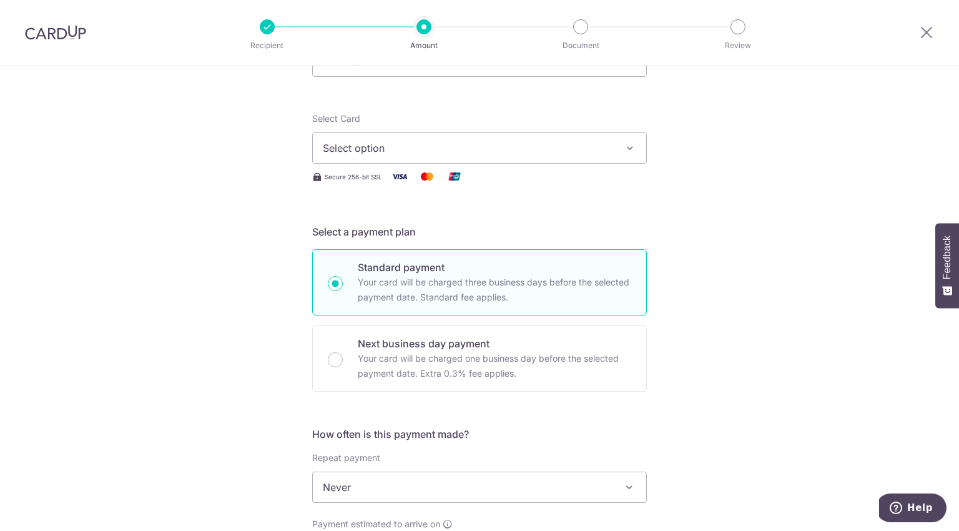
click at [635, 144] on button "Select option" at bounding box center [479, 147] width 335 height 31
click at [492, 172] on link "Add credit card" at bounding box center [480, 183] width 334 height 22
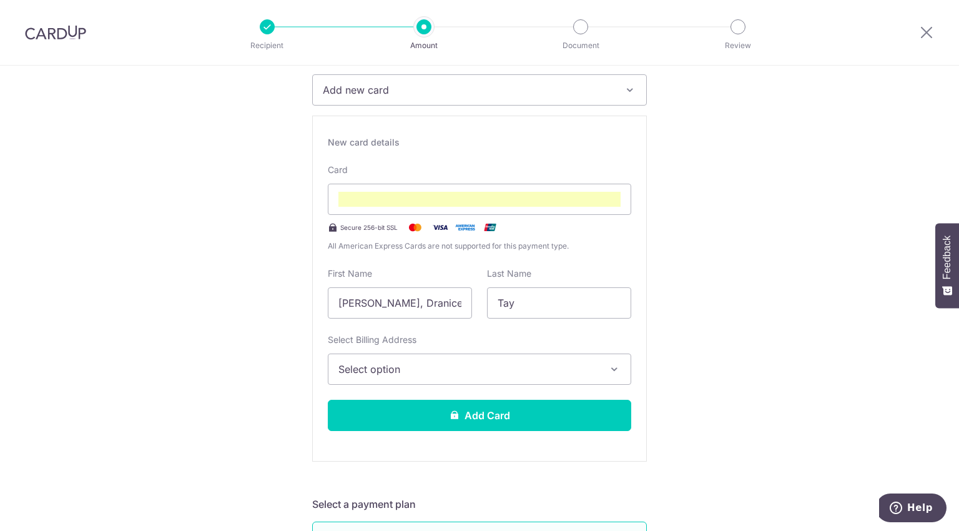
scroll to position [247, 0]
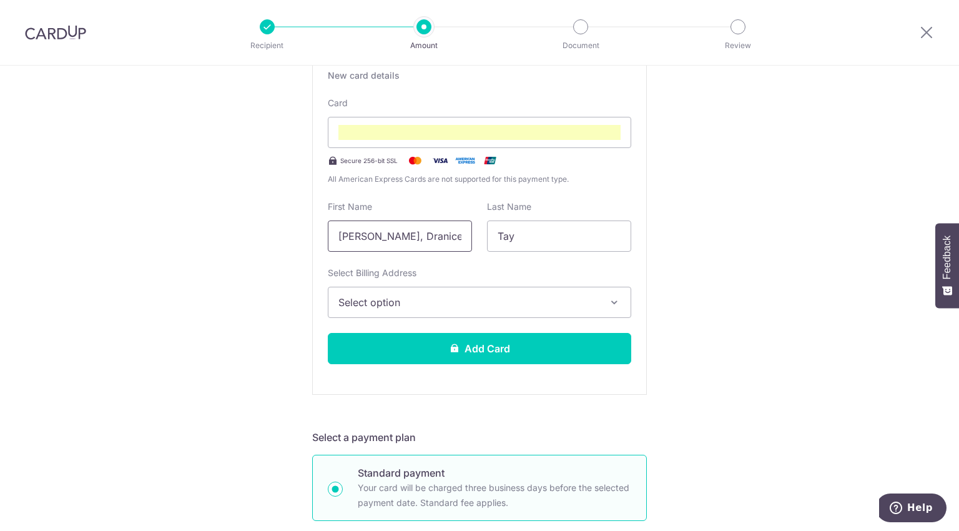
drag, startPoint x: 380, startPoint y: 238, endPoint x: 306, endPoint y: 238, distance: 73.7
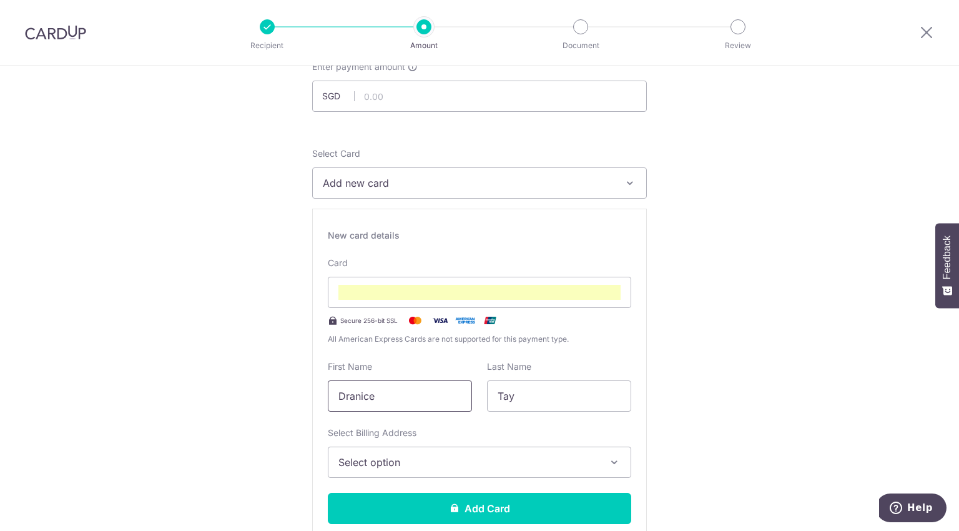
scroll to position [0, 0]
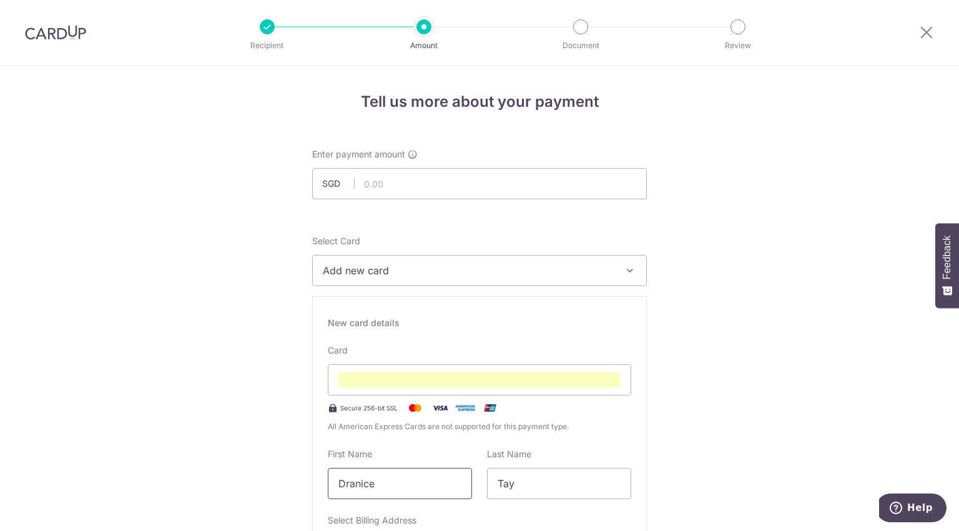
type input "Dranice"
click at [457, 266] on span "Add new card" at bounding box center [468, 270] width 291 height 15
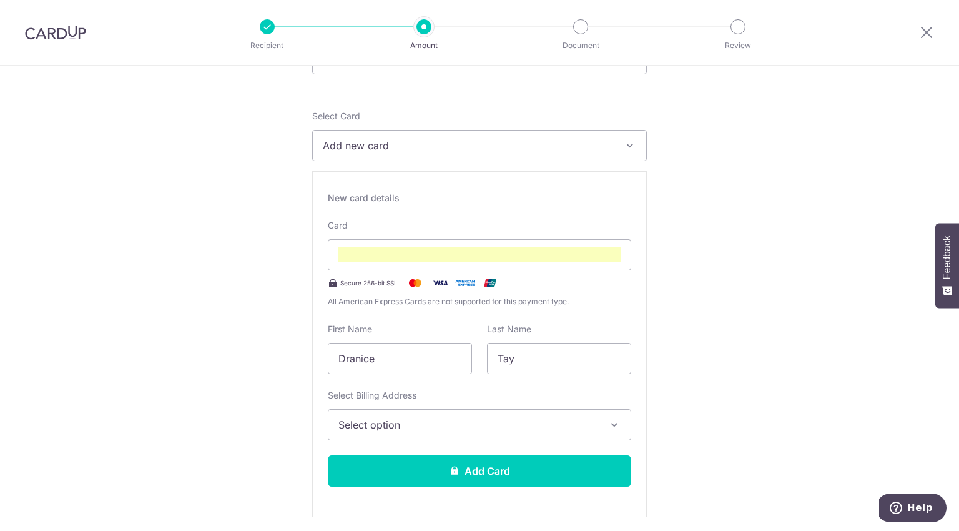
scroll to position [250, 0]
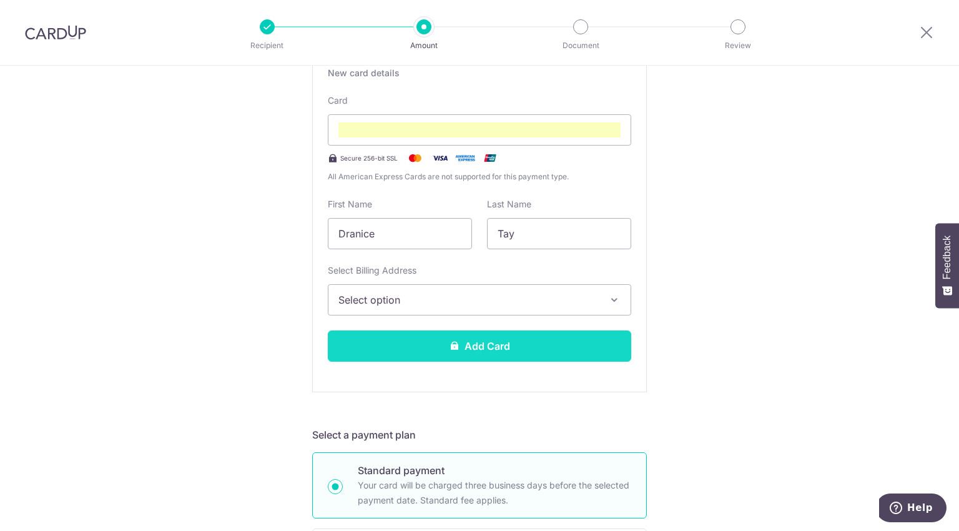
click at [533, 343] on button "Add Card" at bounding box center [480, 345] width 304 height 31
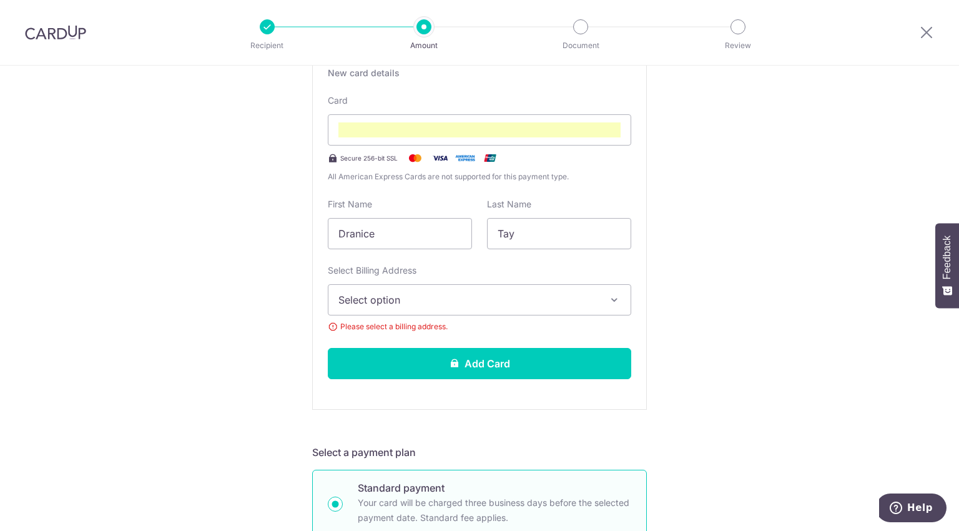
click at [471, 308] on button "Select option" at bounding box center [480, 299] width 304 height 31
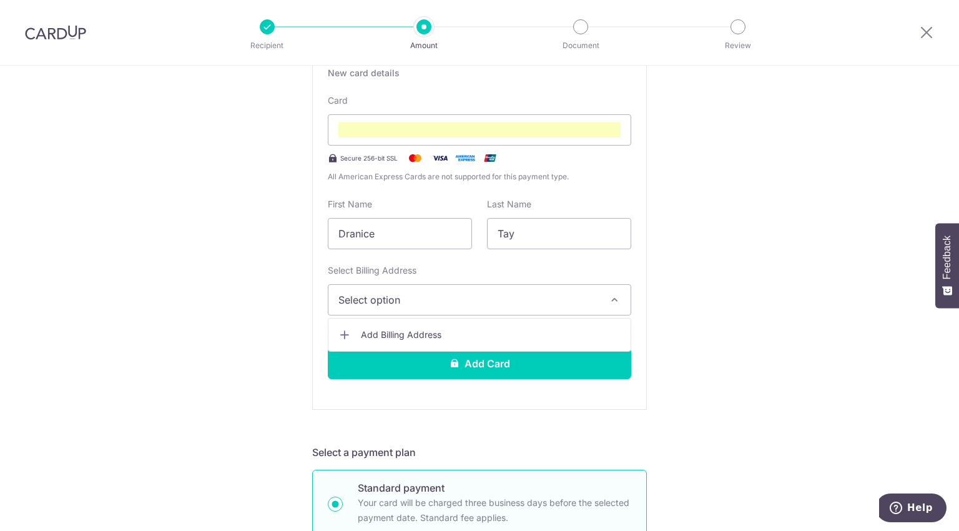
click at [480, 302] on span "Select option" at bounding box center [469, 299] width 260 height 15
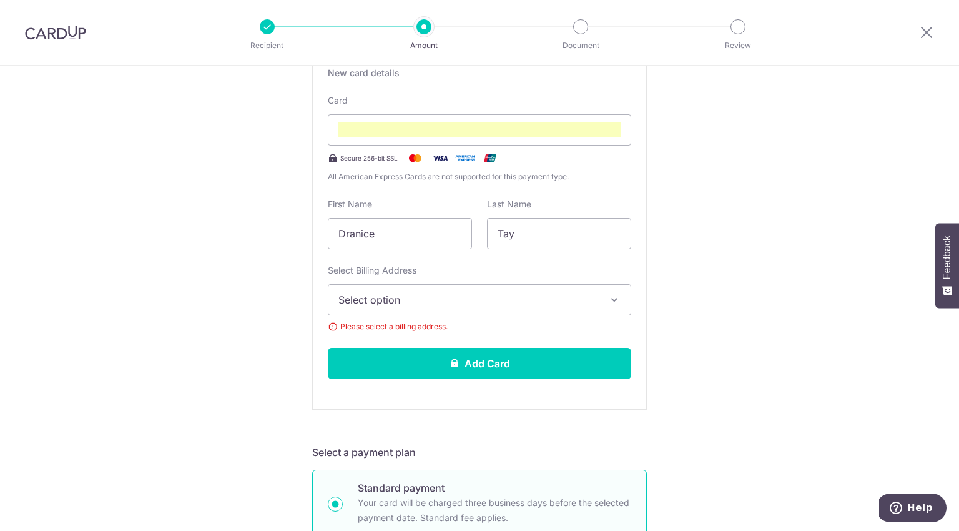
click at [480, 302] on span "Select option" at bounding box center [469, 299] width 260 height 15
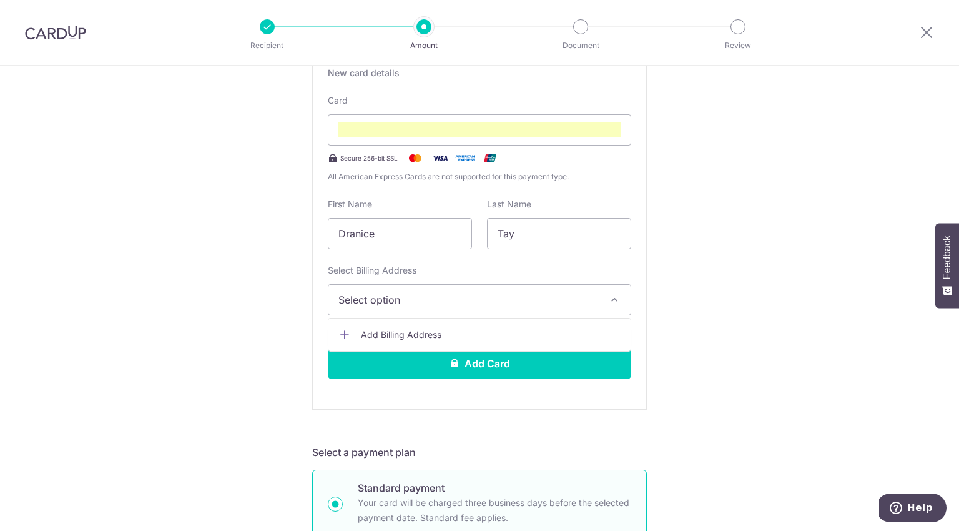
click at [447, 329] on span "Add Billing Address" at bounding box center [491, 335] width 260 height 12
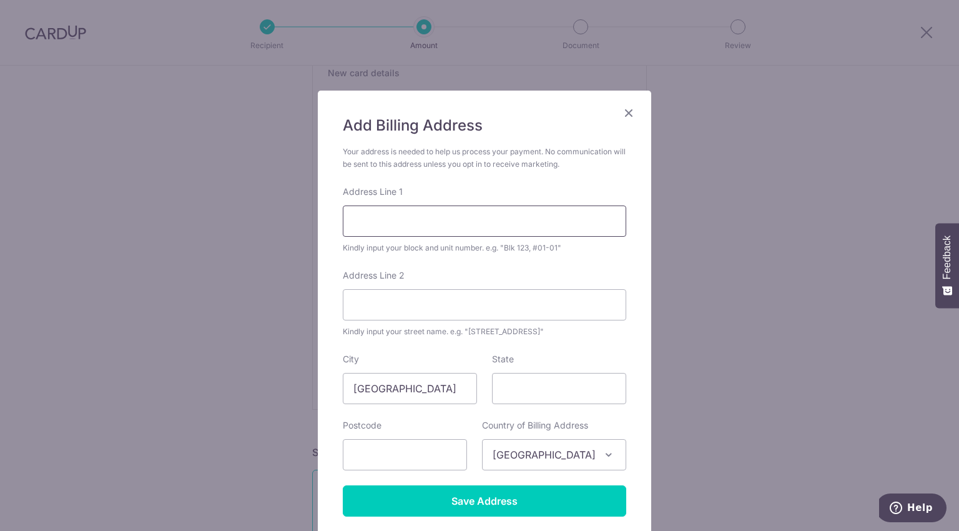
click at [449, 230] on input "Address Line 1" at bounding box center [485, 221] width 284 height 31
type input "993 BUKIT TIMAH ROAD"
type input "MAPLE WOODS #03-05"
type input "589631"
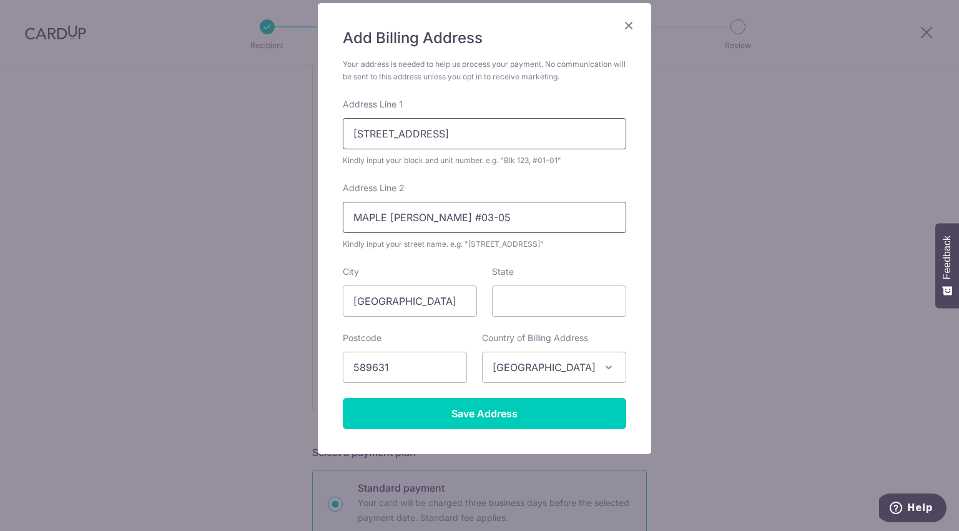
scroll to position [101, 0]
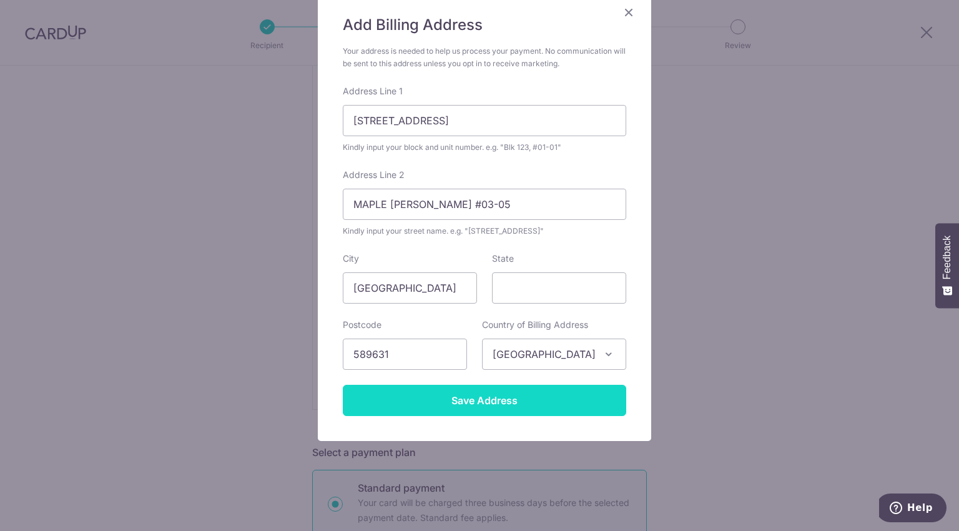
click at [468, 395] on input "Save Address" at bounding box center [485, 400] width 284 height 31
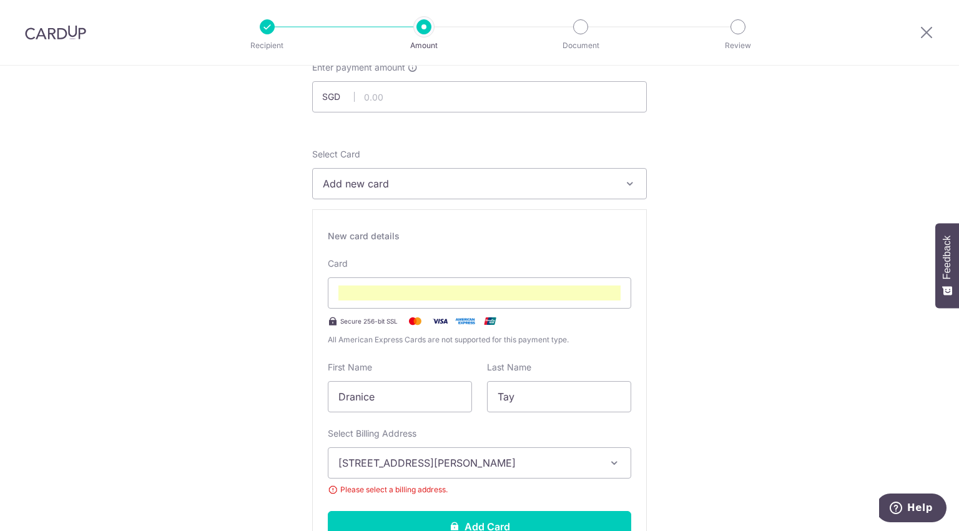
scroll to position [250, 0]
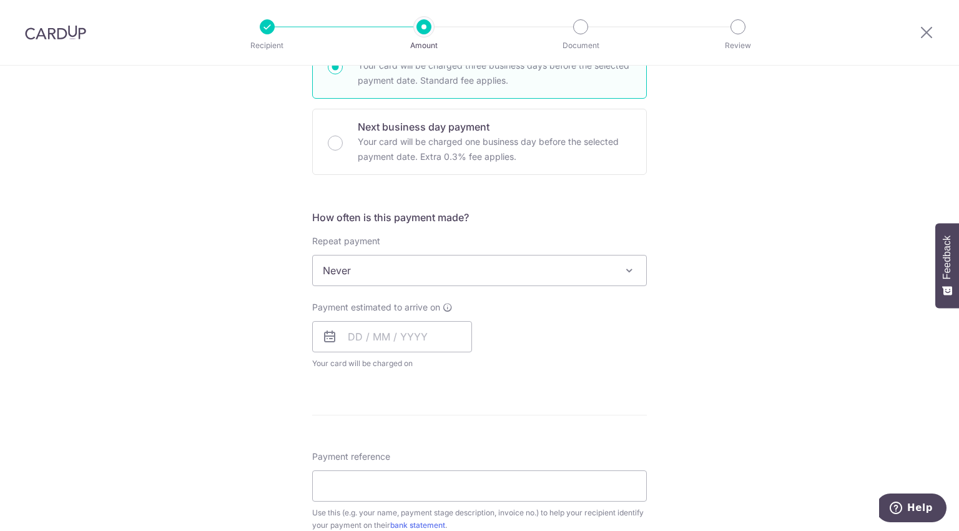
scroll to position [750, 0]
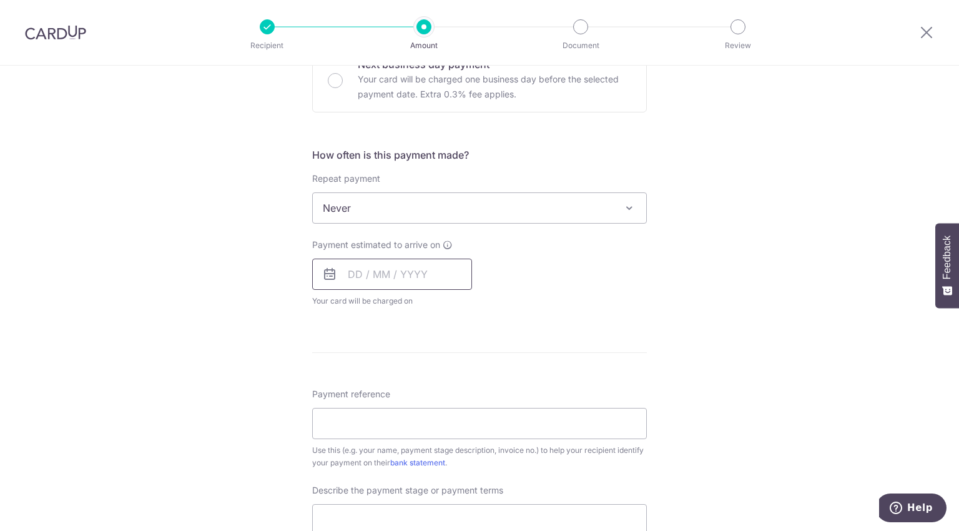
click at [421, 270] on input "text" at bounding box center [392, 274] width 160 height 31
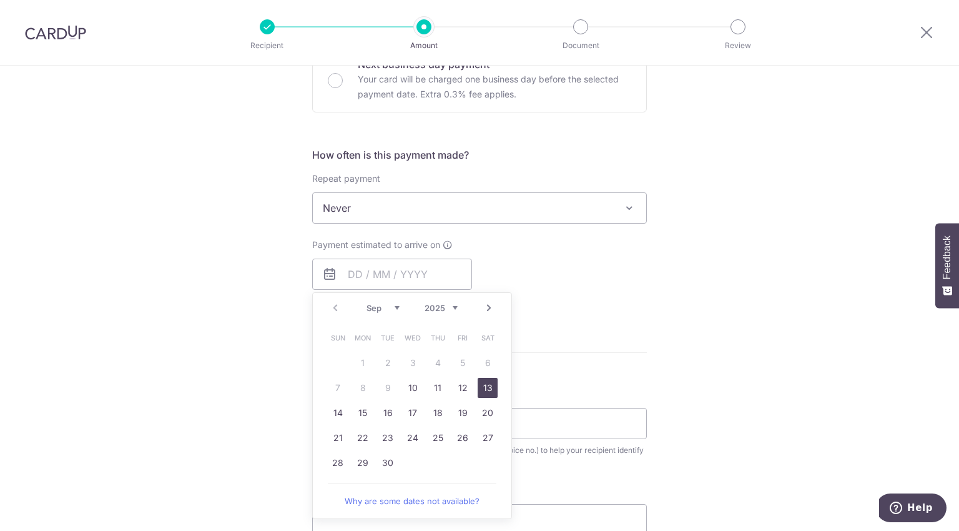
click at [481, 390] on link "13" at bounding box center [488, 388] width 20 height 20
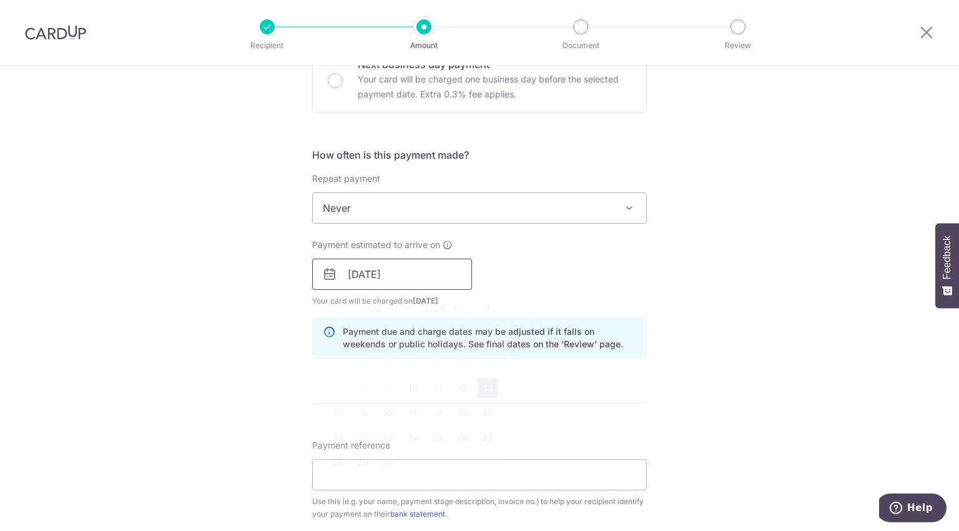
click at [447, 270] on input "13/09/2025" at bounding box center [392, 274] width 160 height 31
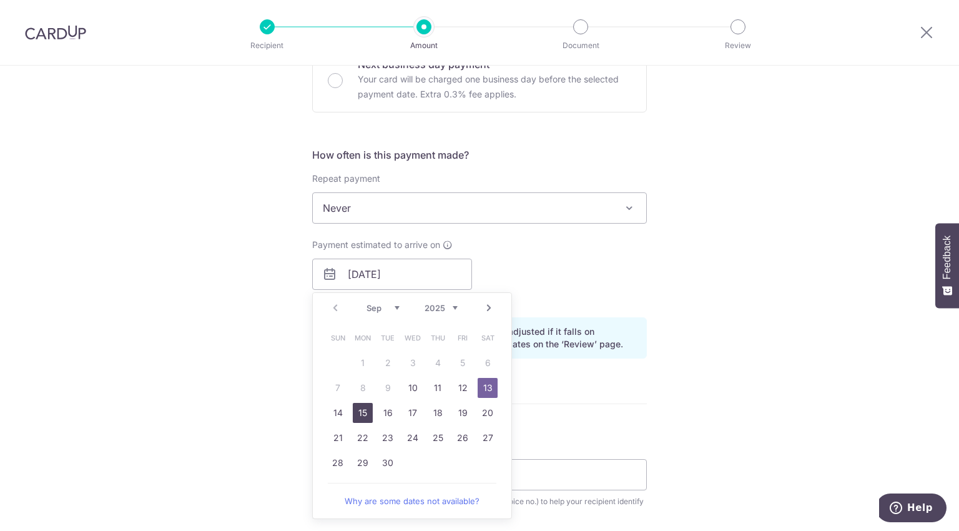
click at [354, 409] on link "15" at bounding box center [363, 413] width 20 height 20
type input "[DATE]"
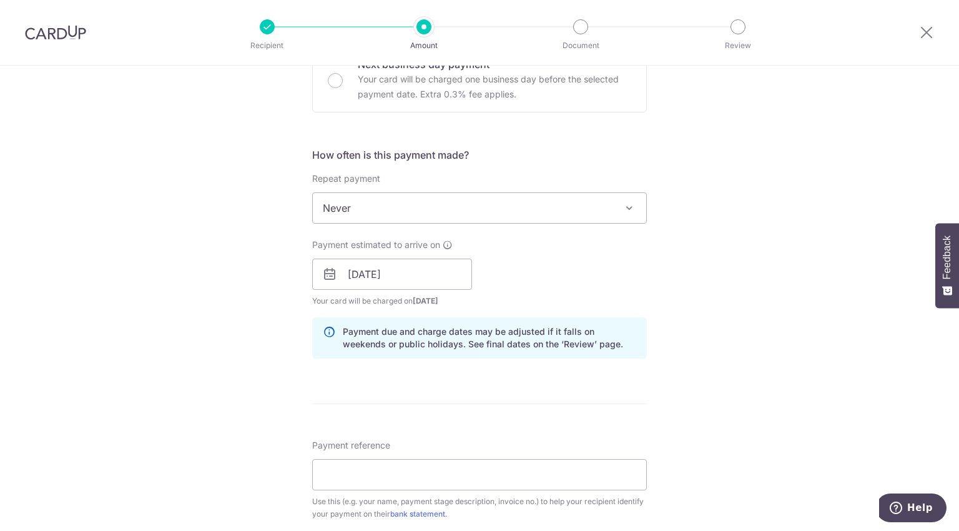
click at [507, 335] on p "Payment due and charge dates may be adjusted if it falls on weekends or public …" at bounding box center [490, 337] width 294 height 25
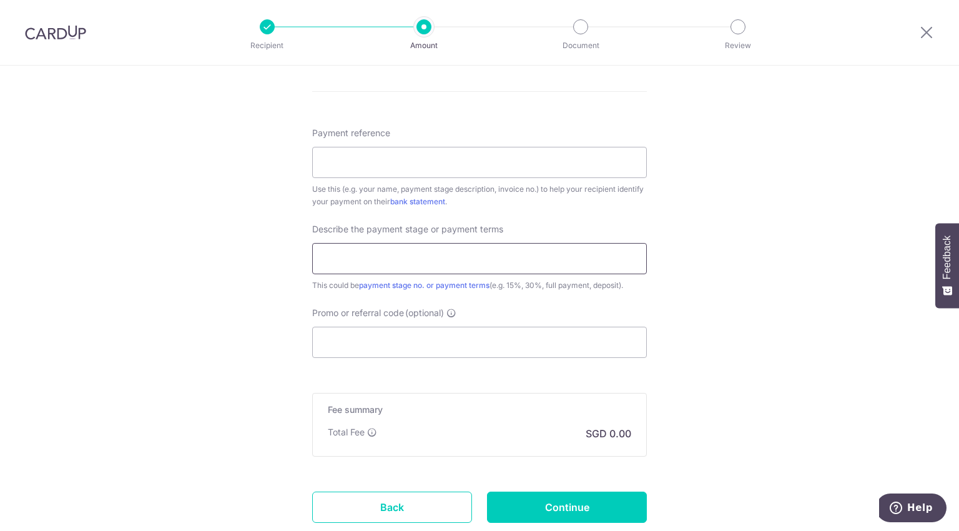
scroll to position [1124, 0]
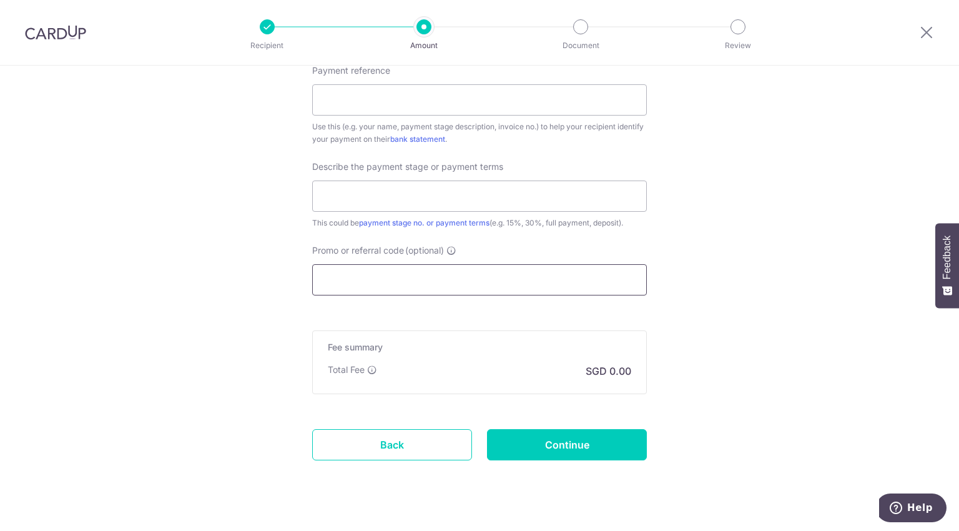
click at [445, 290] on input "Promo or referral code (optional)" at bounding box center [479, 279] width 335 height 31
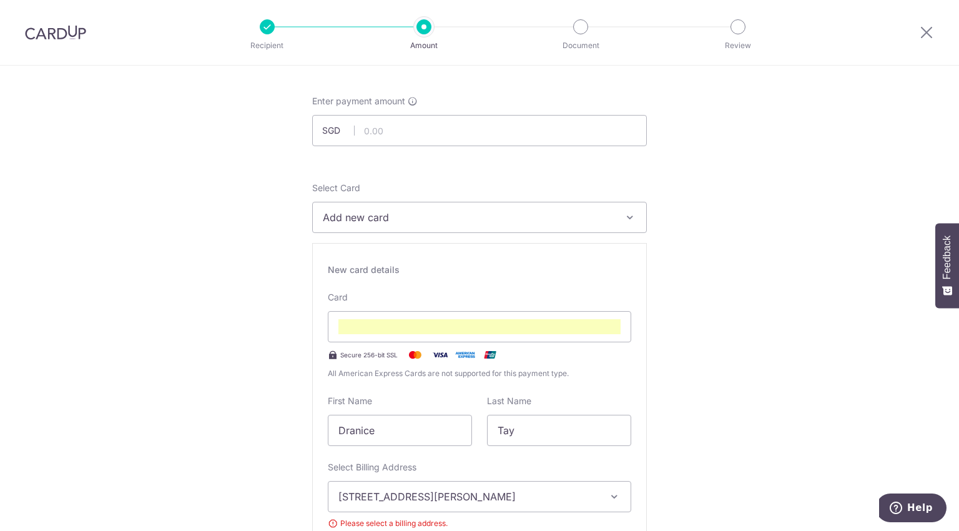
scroll to position [0, 0]
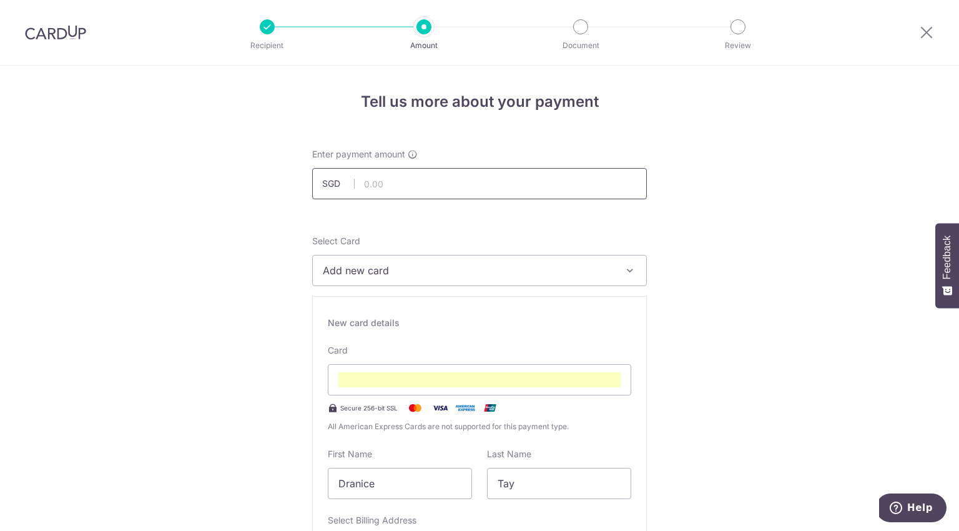
click at [389, 191] on input "text" at bounding box center [479, 183] width 335 height 31
paste input "40,181.76"
type input "40,181.76"
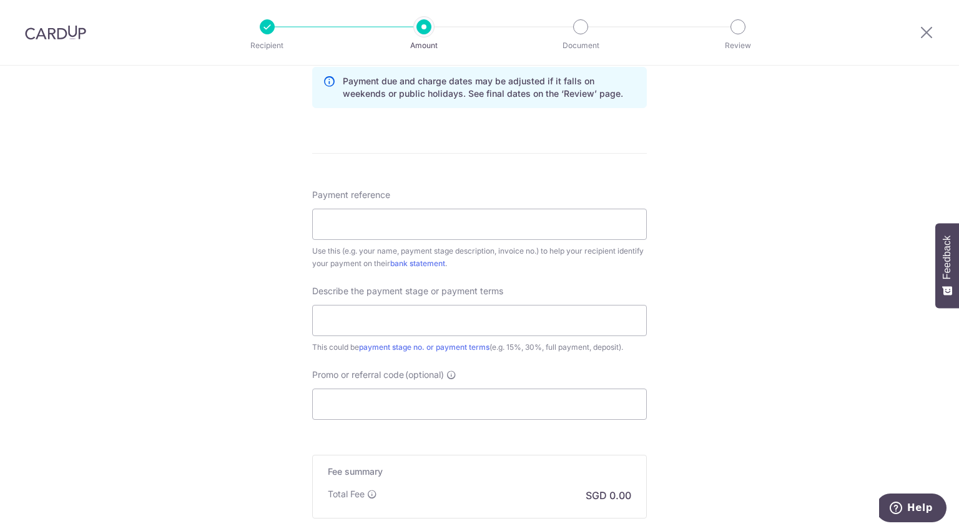
scroll to position [999, 0]
click at [367, 399] on input "Promo or referral code (optional)" at bounding box center [479, 404] width 335 height 31
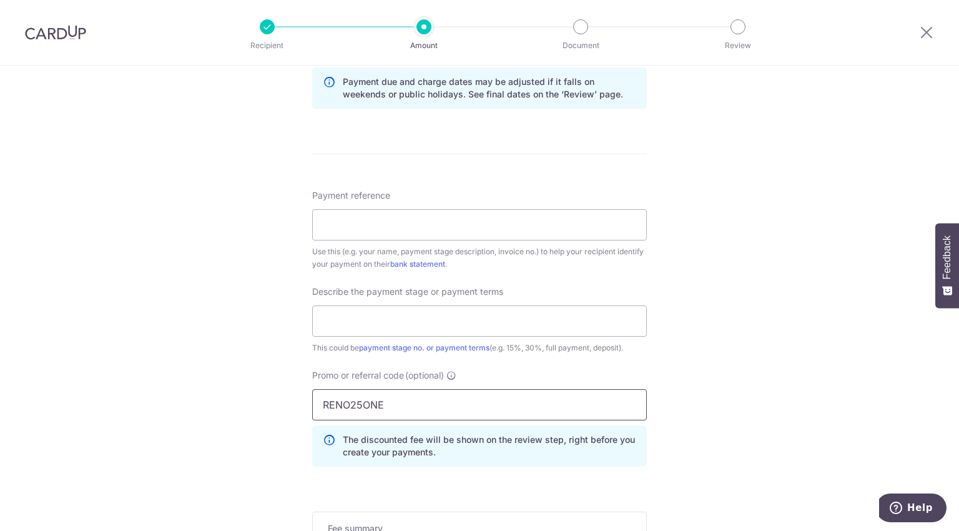
type input "RENO25ONE"
click at [502, 449] on p "The discounted fee will be shown on the review step, right before you create yo…" at bounding box center [490, 445] width 294 height 25
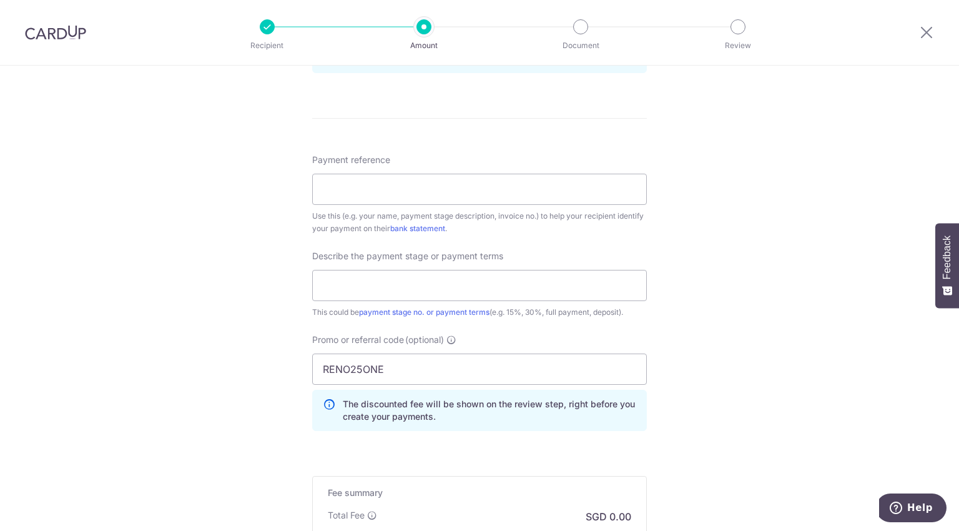
scroll to position [1187, 0]
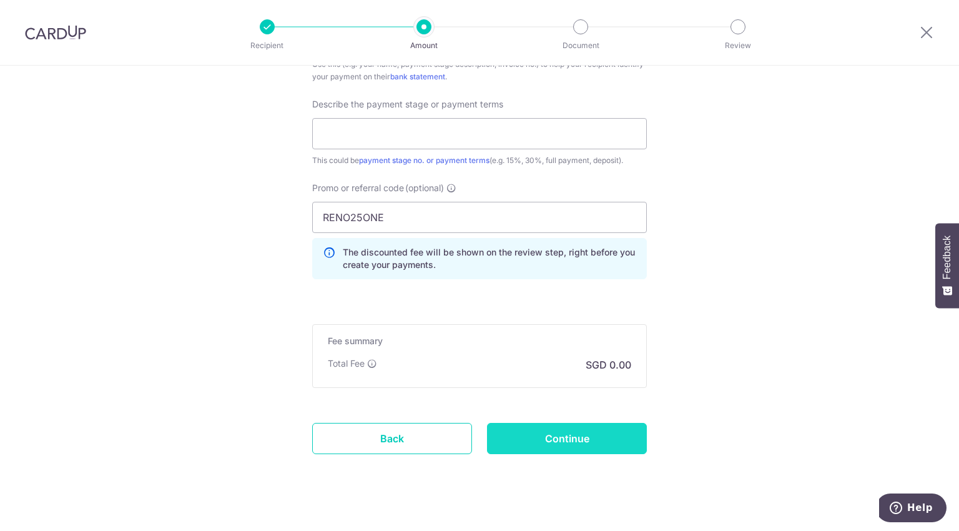
click at [579, 435] on input "Continue" at bounding box center [567, 438] width 160 height 31
type input "Create Schedule"
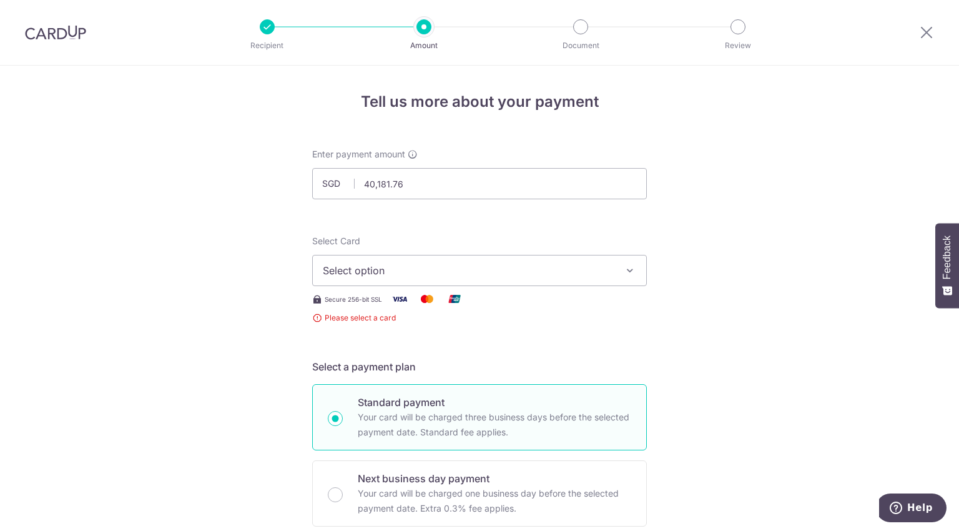
click at [435, 278] on button "Select option" at bounding box center [479, 270] width 335 height 31
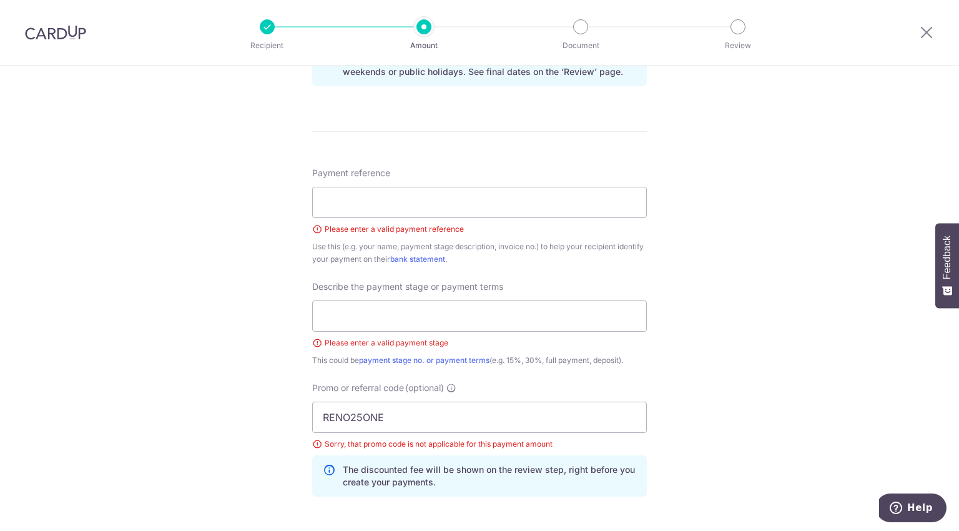
scroll to position [687, 0]
click at [334, 202] on input "Payment reference" at bounding box center [479, 201] width 335 height 31
paste input "P427"
type input "P427"
click at [365, 319] on input "text" at bounding box center [479, 315] width 335 height 31
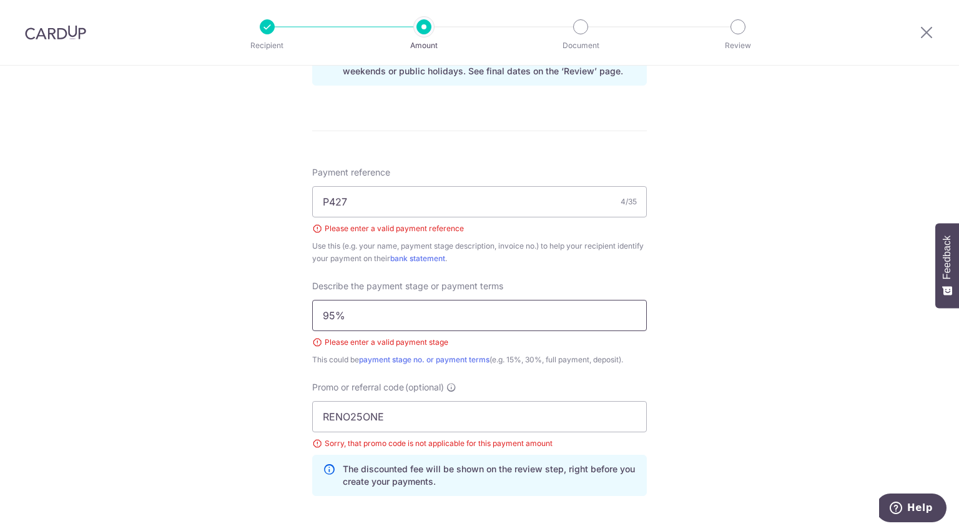
type input "95%"
click at [749, 413] on div "Tell us more about your payment Enter payment amount SGD 40,181.76 40181.76 Sel…" at bounding box center [479, 71] width 959 height 1386
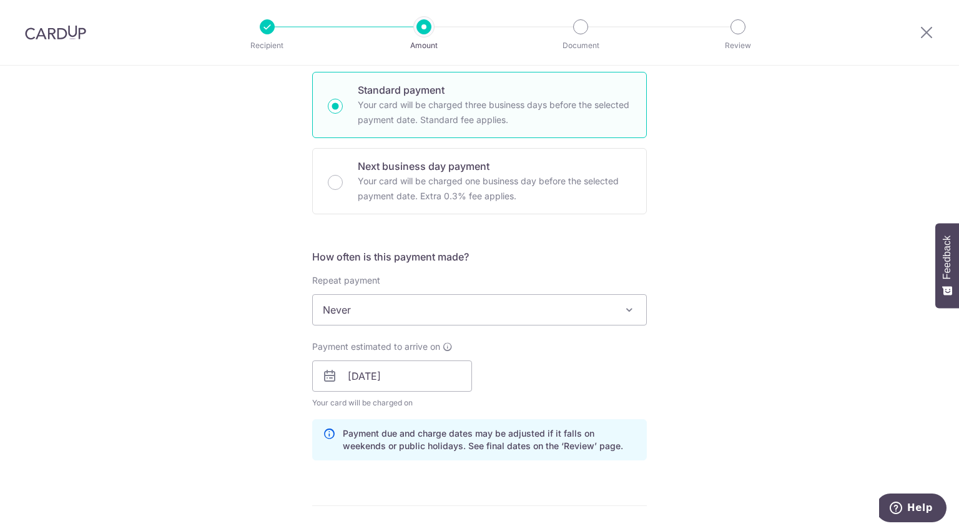
scroll to position [0, 0]
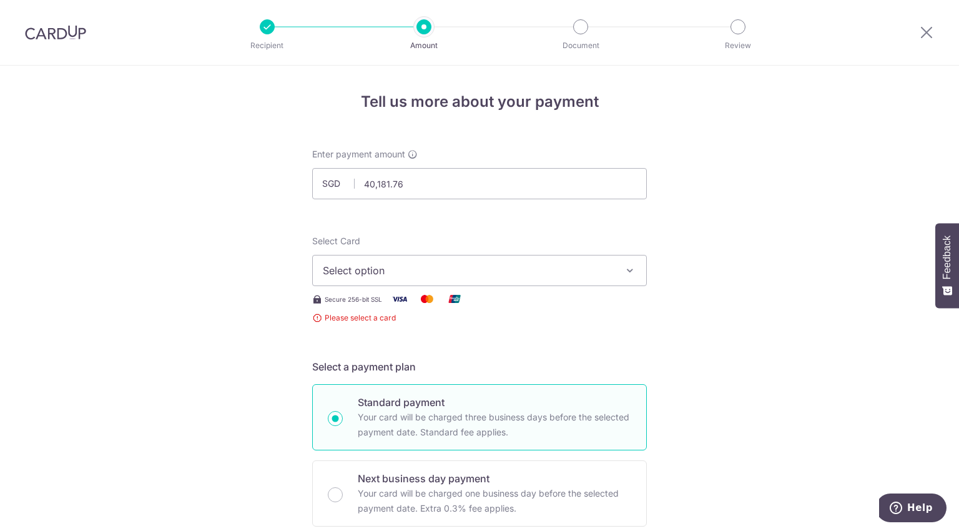
click at [537, 267] on span "Select option" at bounding box center [468, 270] width 291 height 15
click at [431, 296] on link "Add credit card" at bounding box center [480, 305] width 334 height 22
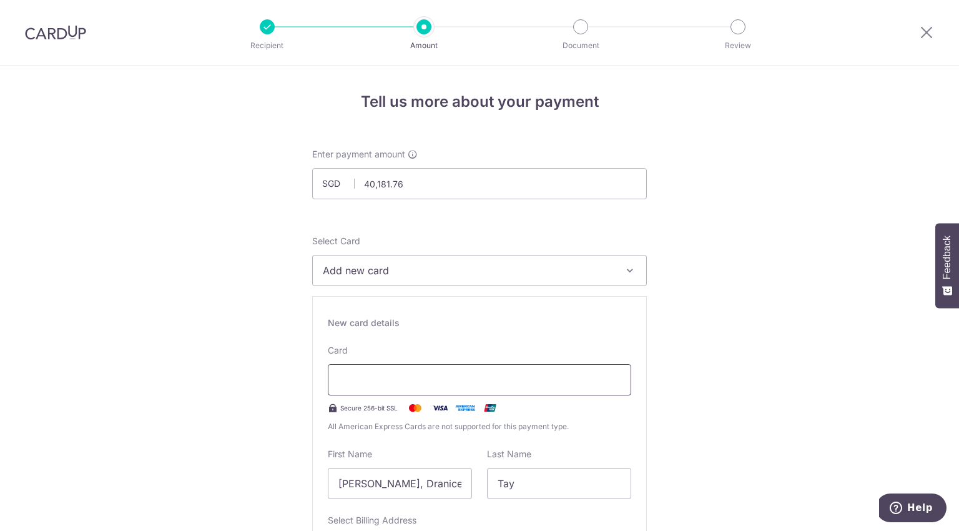
click at [402, 364] on div at bounding box center [480, 379] width 304 height 31
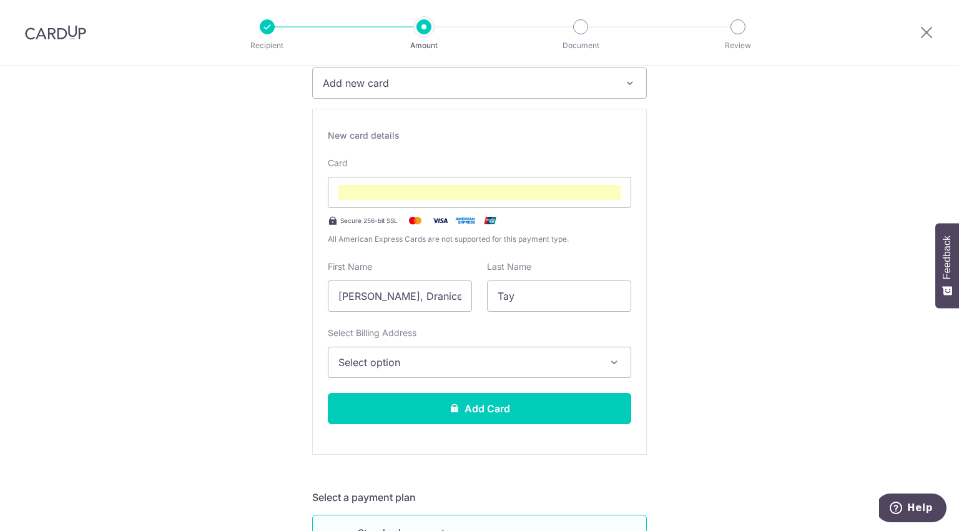
click at [442, 365] on span "Select option" at bounding box center [469, 362] width 260 height 15
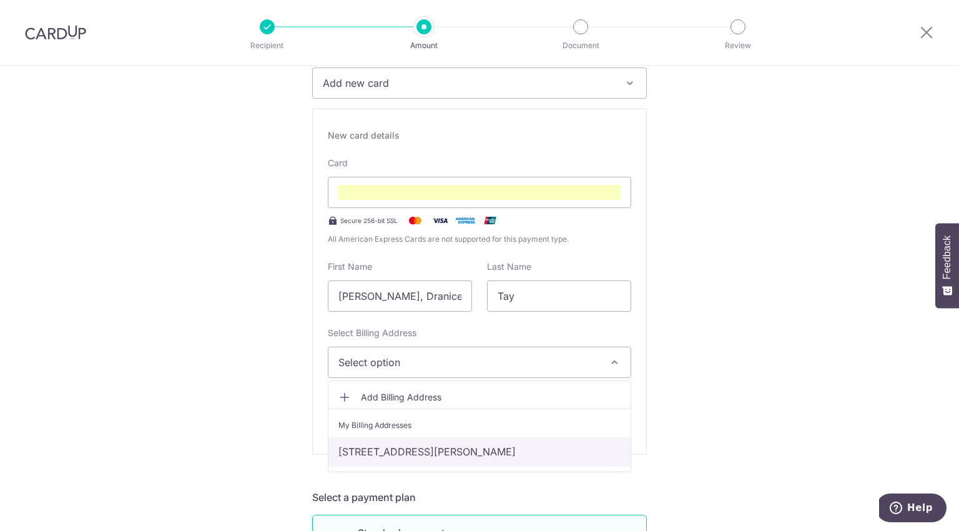
click at [426, 449] on link "[STREET_ADDRESS][PERSON_NAME]" at bounding box center [480, 452] width 302 height 30
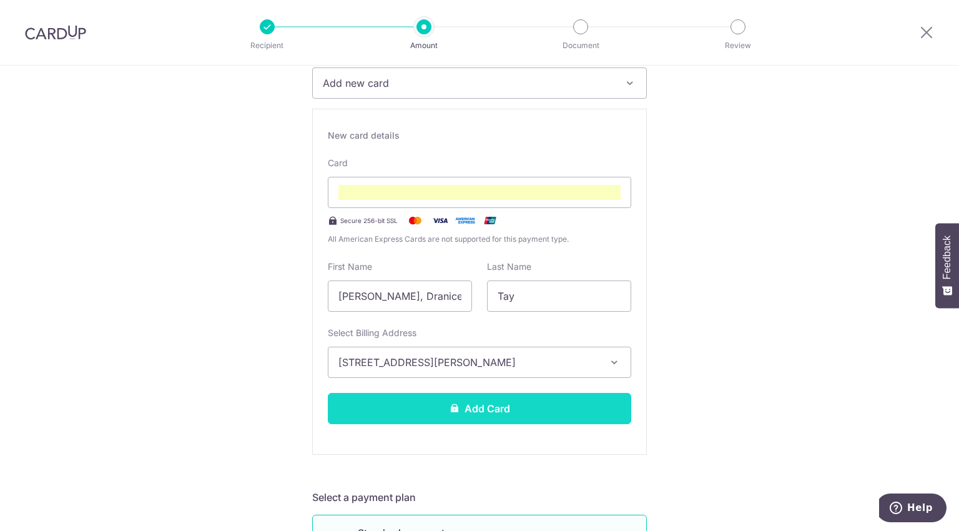
click at [454, 413] on button "Add Card" at bounding box center [480, 408] width 304 height 31
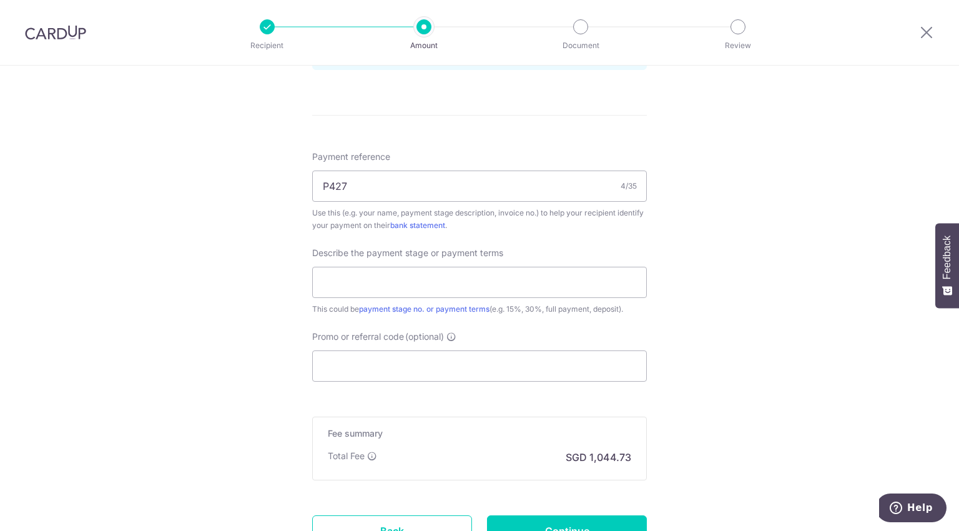
scroll to position [750, 0]
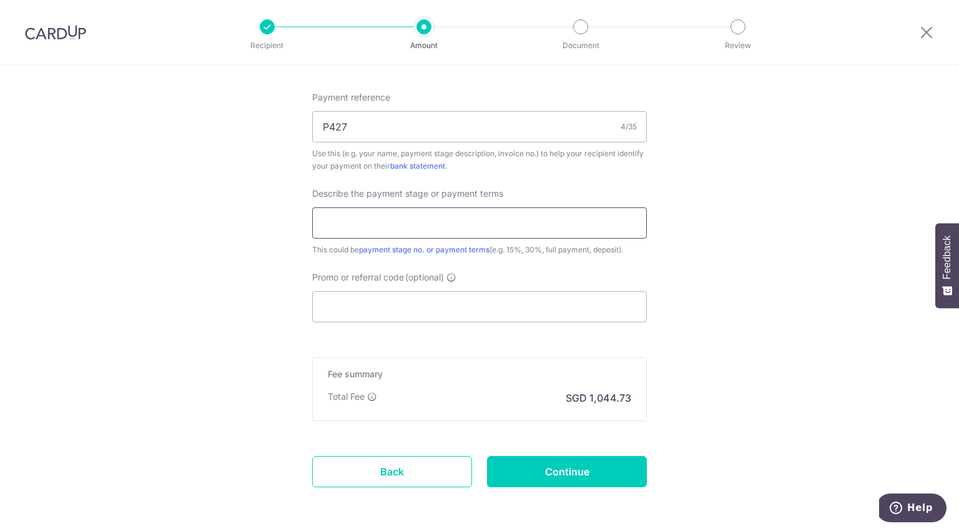
click at [433, 210] on input "text" at bounding box center [479, 222] width 335 height 31
type input "95%"
click at [467, 305] on input "Promo or referral code (optional)" at bounding box center [479, 306] width 335 height 31
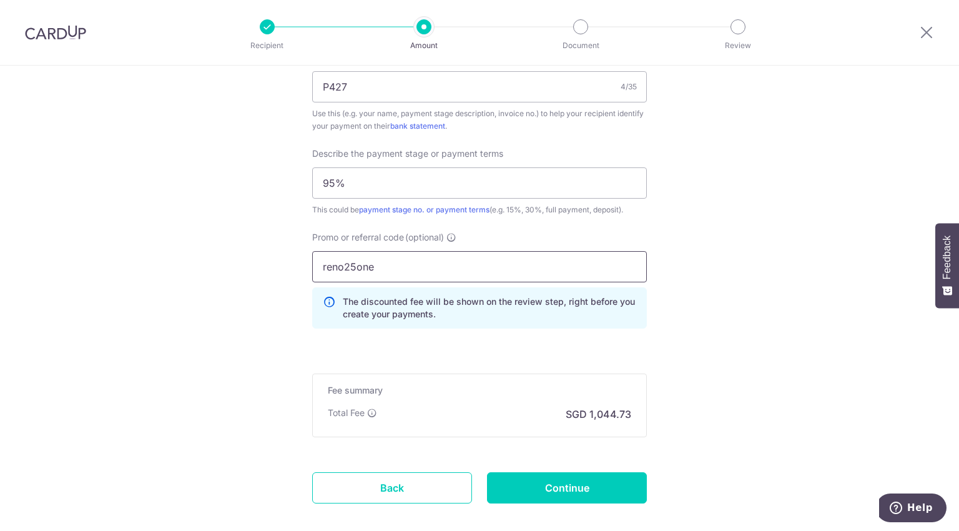
scroll to position [812, 0]
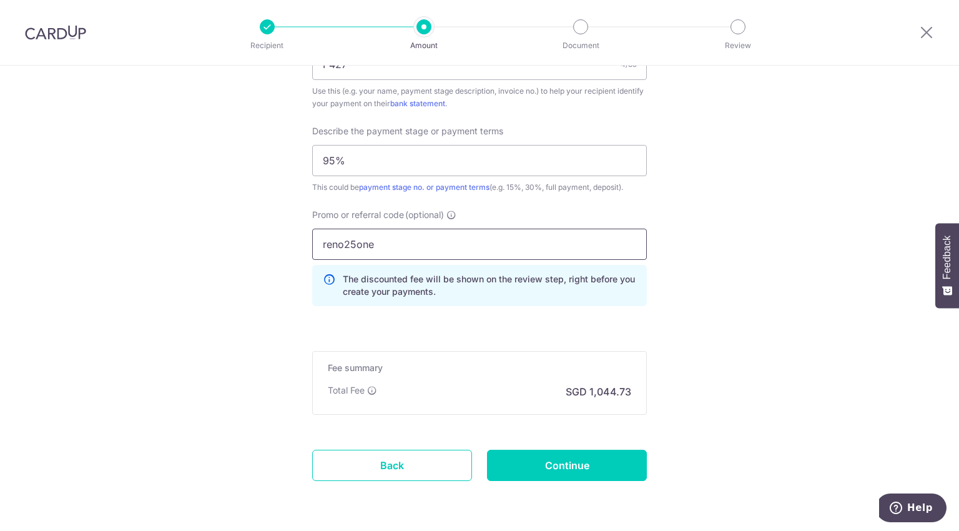
type input "reno25one"
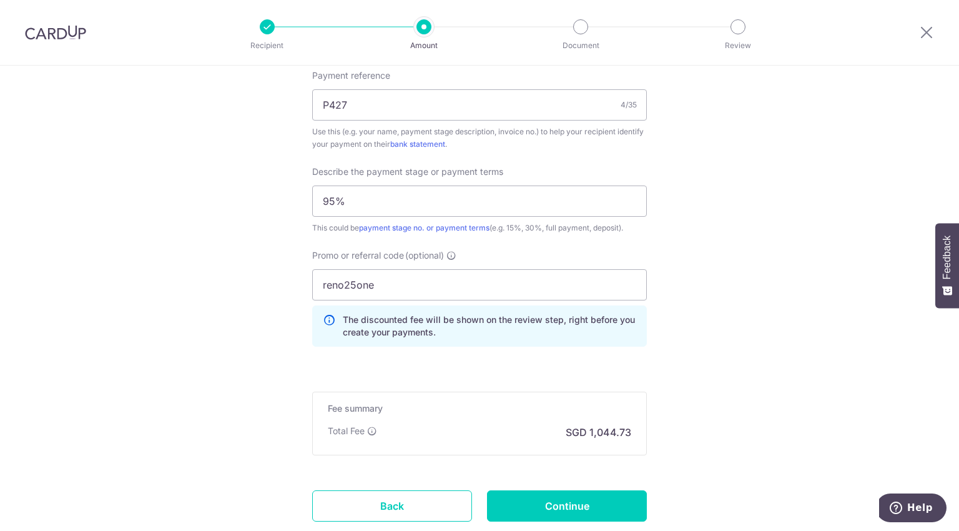
scroll to position [854, 0]
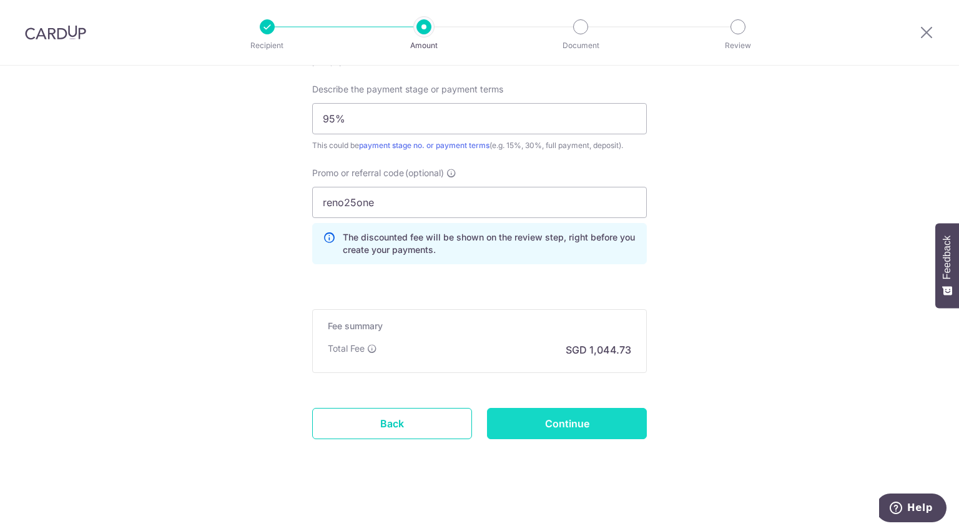
click at [590, 409] on input "Continue" at bounding box center [567, 423] width 160 height 31
type input "Create Schedule"
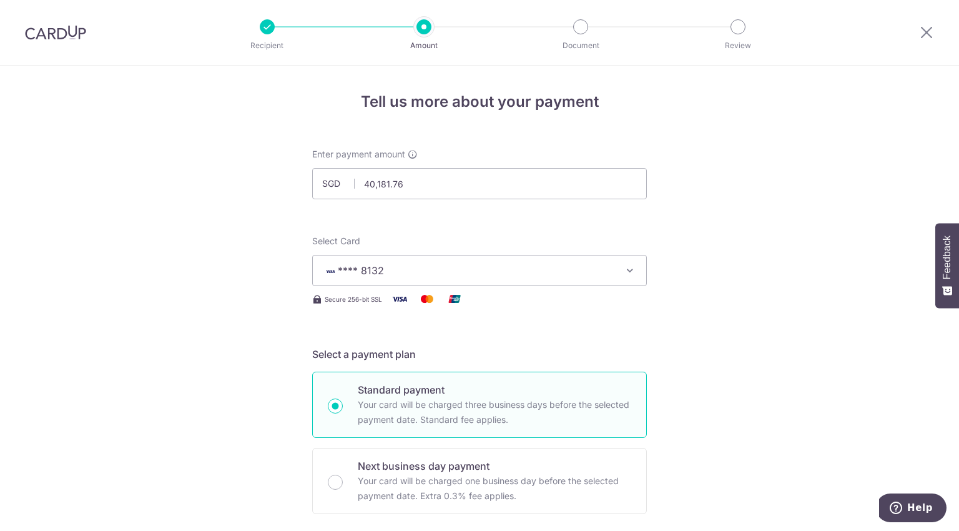
scroll to position [871, 0]
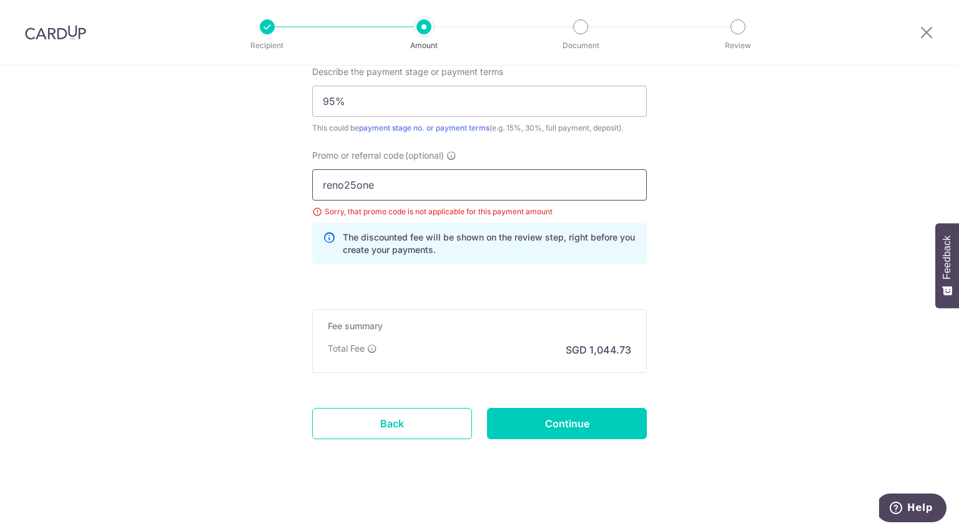
drag, startPoint x: 418, startPoint y: 182, endPoint x: 263, endPoint y: 187, distance: 155.0
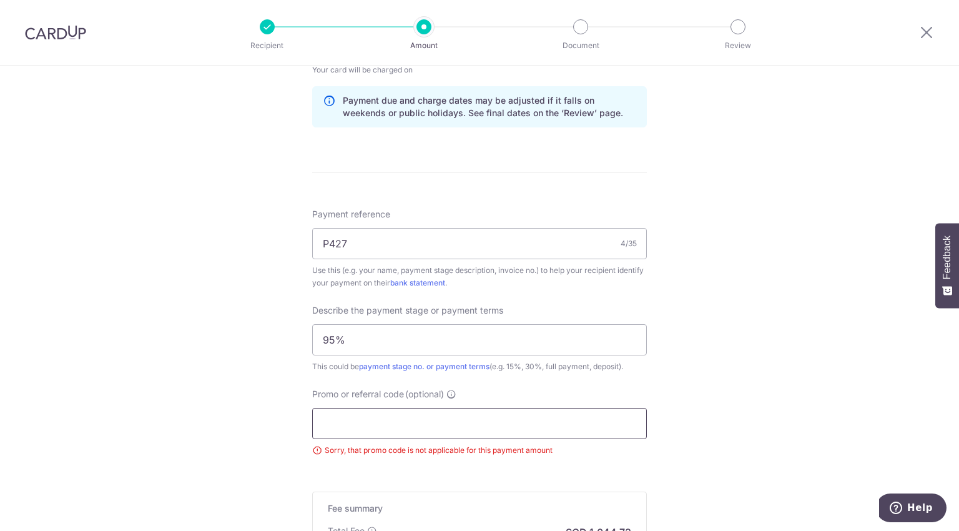
scroll to position [815, 0]
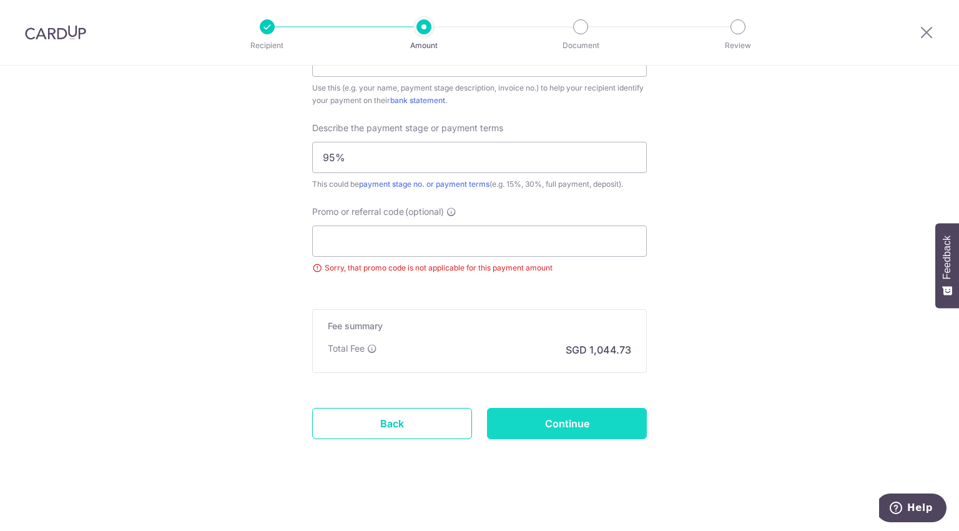
click at [592, 426] on input "Continue" at bounding box center [567, 423] width 160 height 31
type input "Update Schedule"
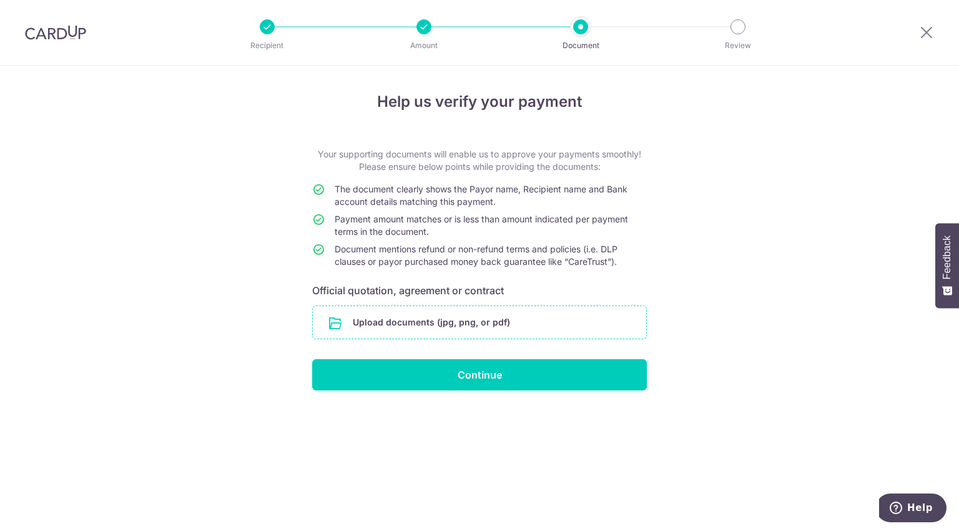
click at [513, 327] on input "file" at bounding box center [480, 322] width 334 height 32
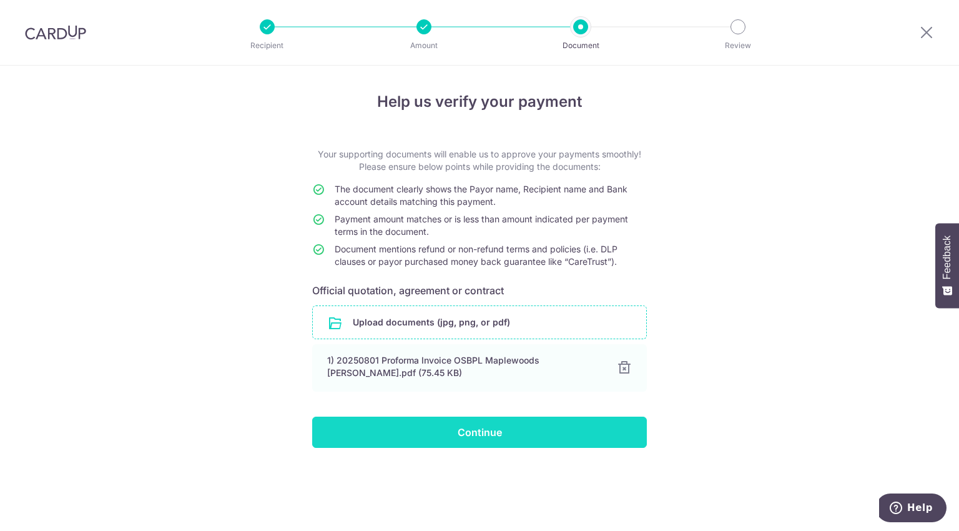
click at [477, 427] on input "Continue" at bounding box center [479, 432] width 335 height 31
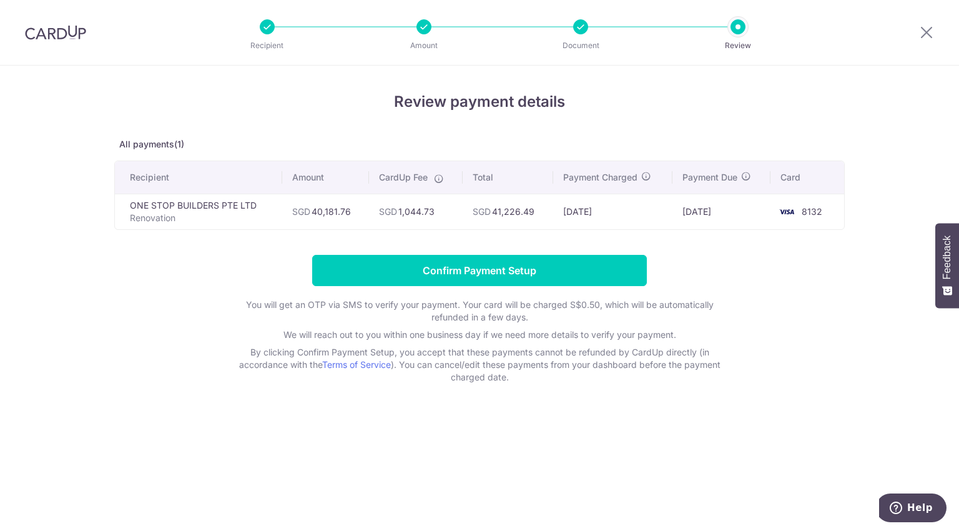
click at [430, 27] on div at bounding box center [424, 26] width 15 height 15
click at [425, 29] on div at bounding box center [424, 26] width 15 height 15
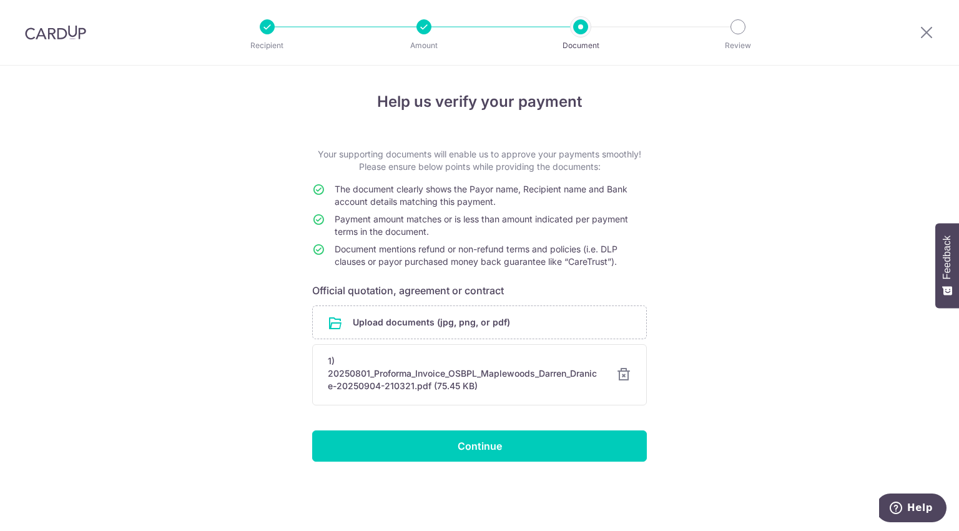
click at [422, 29] on div at bounding box center [424, 26] width 15 height 15
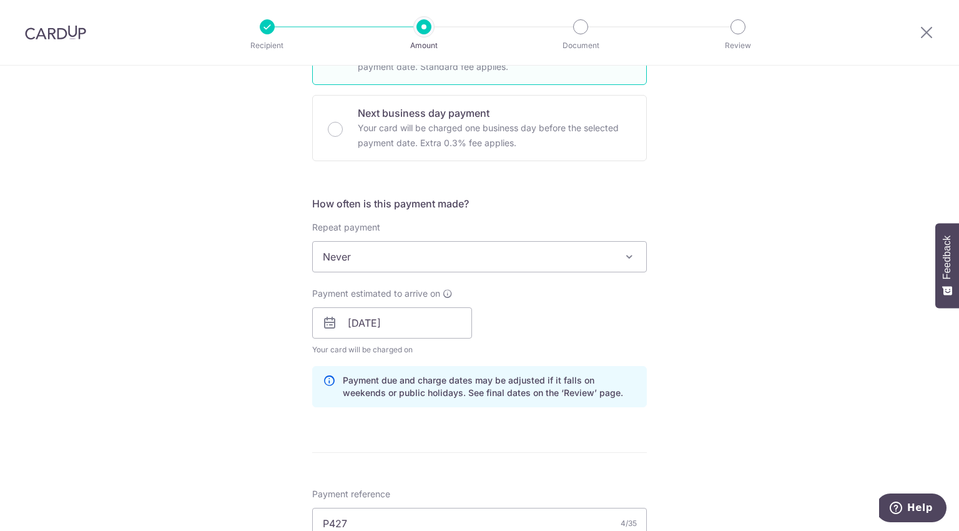
scroll to position [375, 0]
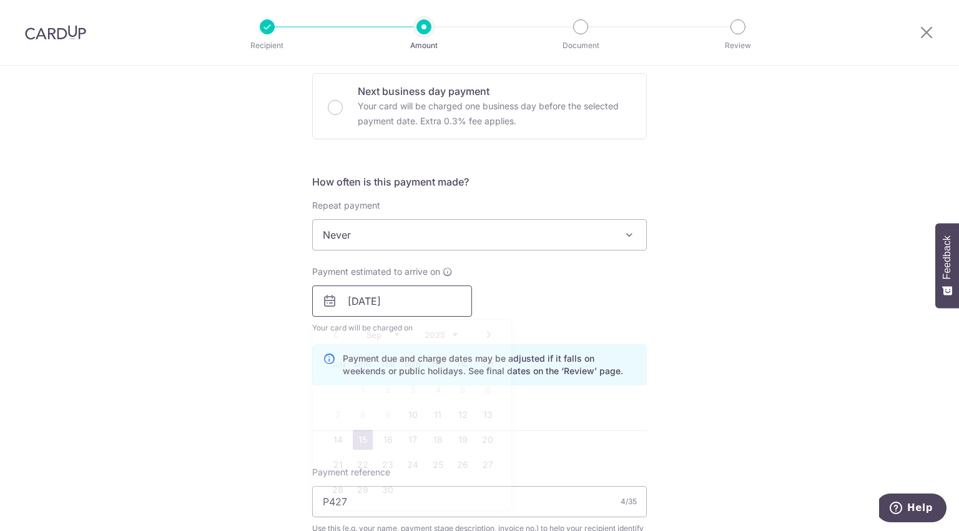
drag, startPoint x: 417, startPoint y: 288, endPoint x: 416, endPoint y: 297, distance: 9.5
click at [417, 289] on input "[DATE]" at bounding box center [392, 300] width 160 height 31
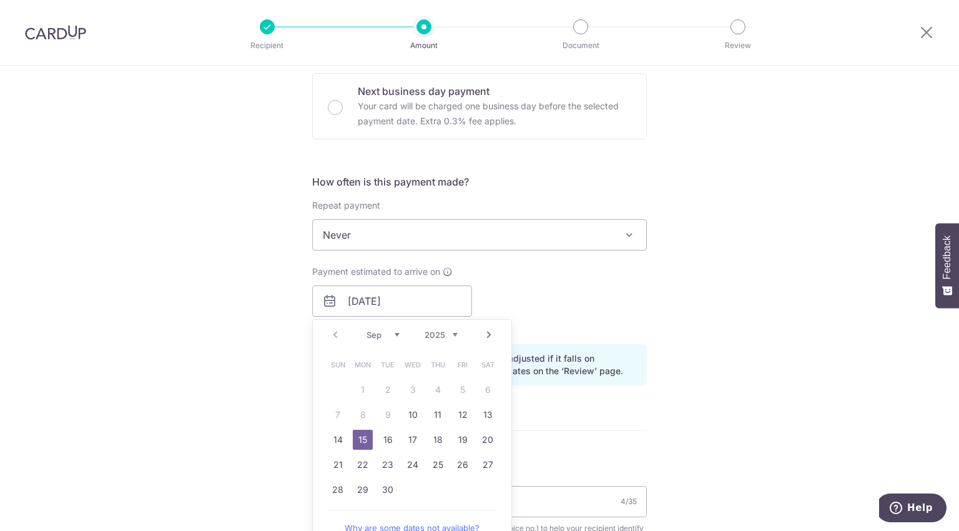
click at [652, 425] on div "Tell us more about your payment Enter payment amount SGD 40,181.76 40181.76 Sel…" at bounding box center [479, 323] width 959 height 1265
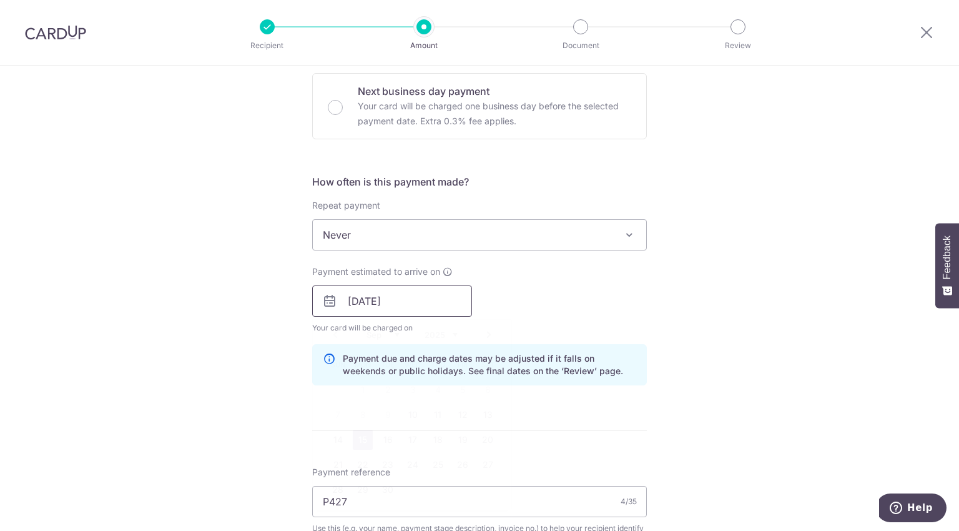
click at [385, 302] on input "[DATE]" at bounding box center [392, 300] width 160 height 31
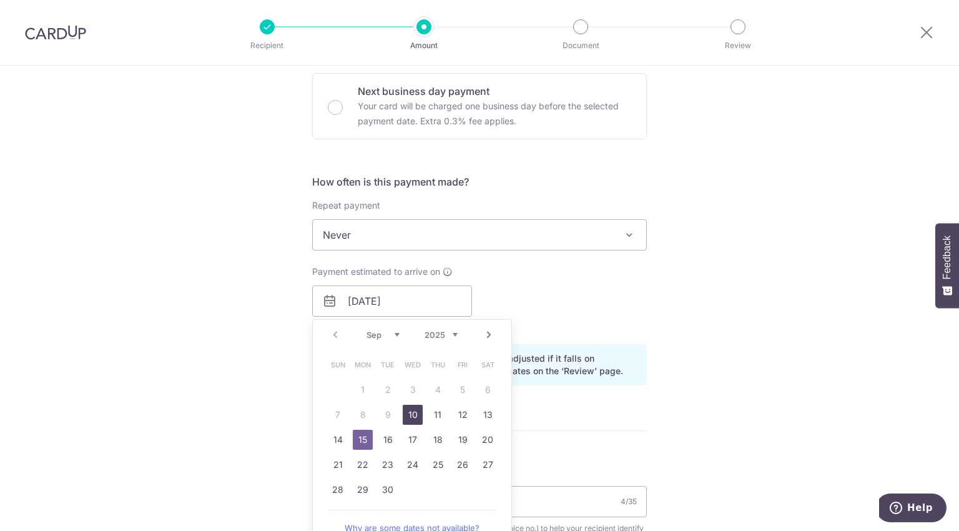
click at [406, 411] on link "10" at bounding box center [413, 415] width 20 height 20
type input "[DATE]"
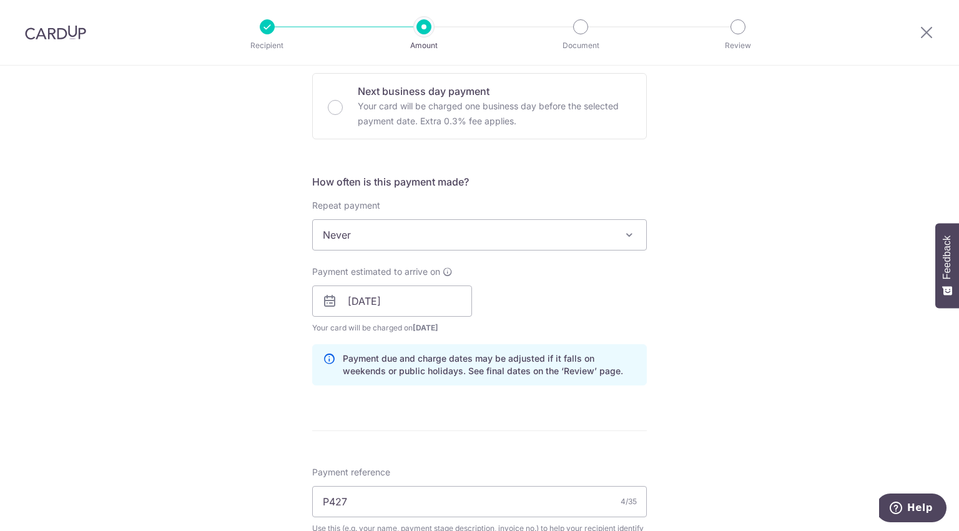
click at [583, 408] on form "Enter payment amount SGD 40,181.76 40181.76 Select Card **** 8132 Add credit ca…" at bounding box center [479, 335] width 335 height 1124
click at [402, 304] on input "[DATE]" at bounding box center [392, 300] width 160 height 31
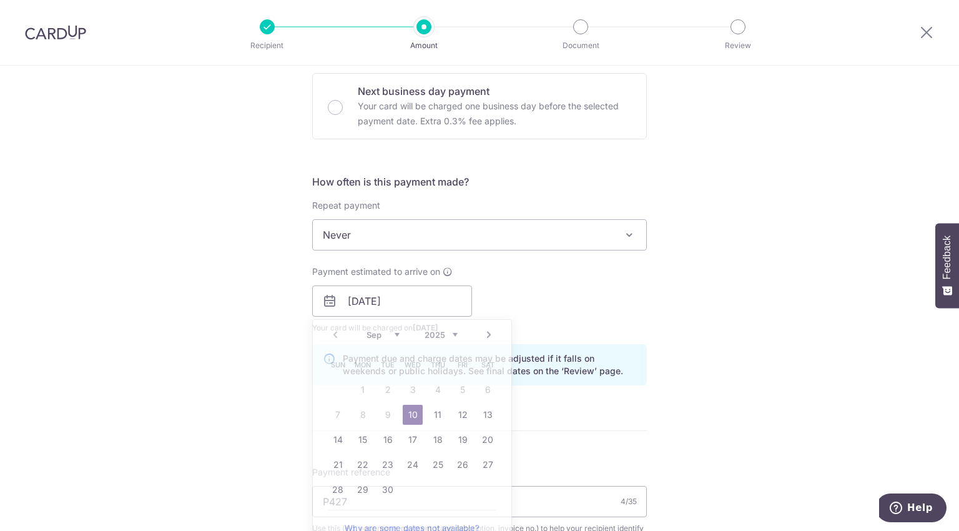
click at [342, 276] on span "Payment estimated to arrive on" at bounding box center [376, 271] width 128 height 12
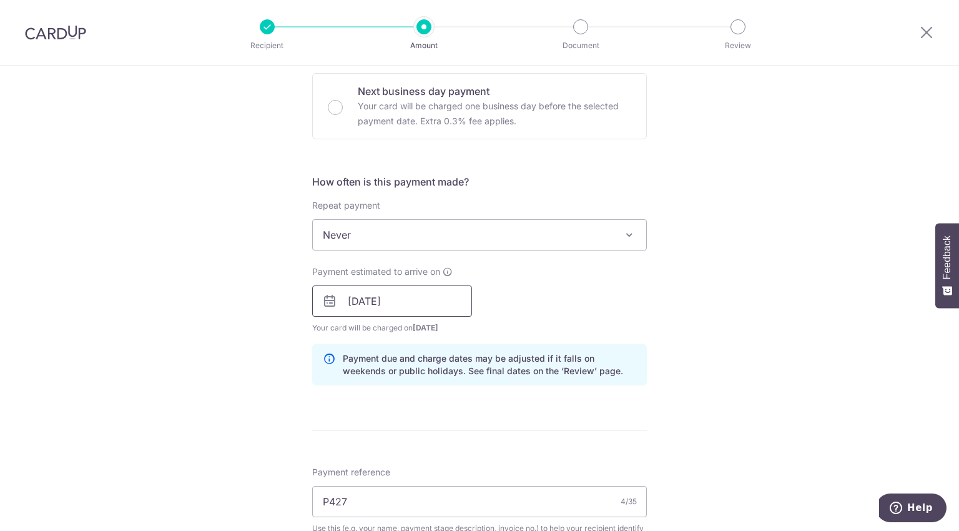
click at [403, 297] on input "[DATE]" at bounding box center [392, 300] width 160 height 31
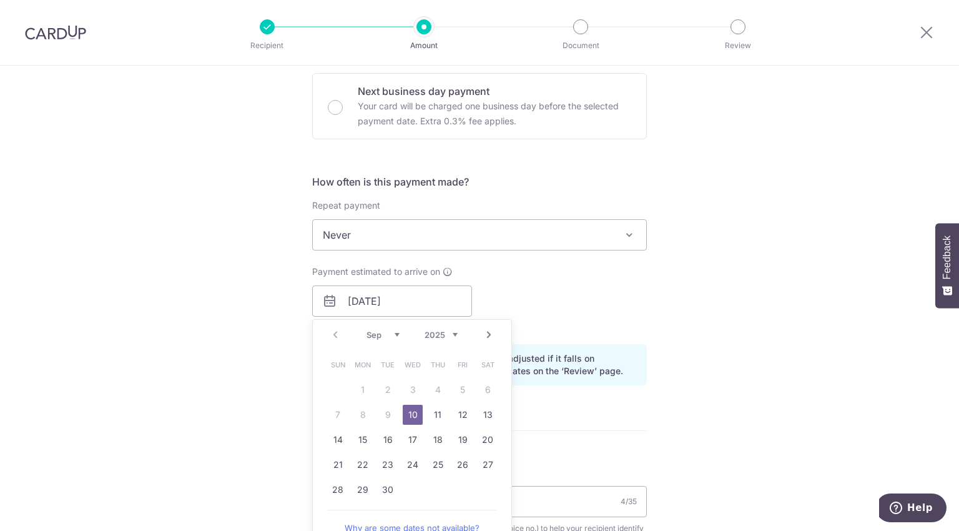
click at [705, 322] on div "Tell us more about your payment Enter payment amount SGD 40,181.76 40181.76 Sel…" at bounding box center [479, 323] width 959 height 1265
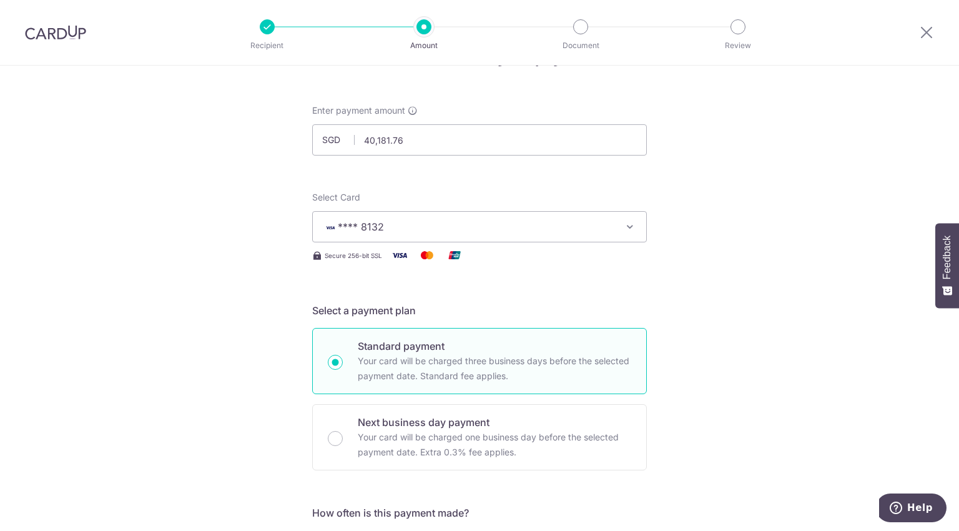
scroll to position [0, 0]
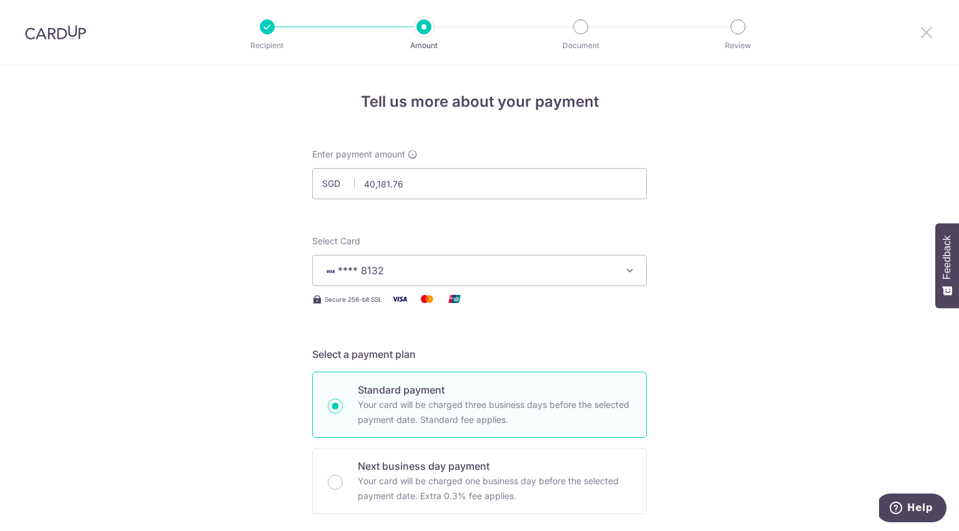
drag, startPoint x: 924, startPoint y: 36, endPoint x: 530, endPoint y: 81, distance: 397.3
click at [924, 36] on icon at bounding box center [926, 32] width 15 height 16
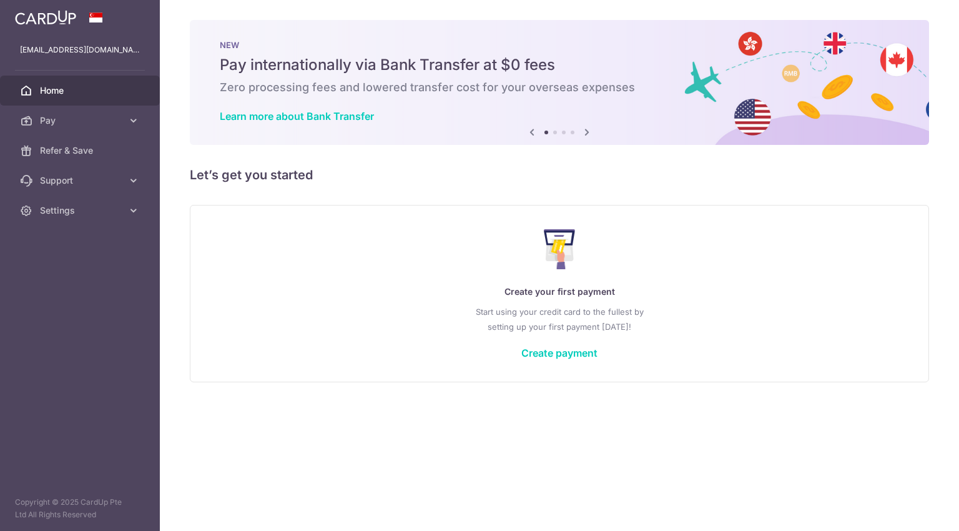
click at [51, 21] on img at bounding box center [45, 17] width 61 height 15
click at [67, 18] on img at bounding box center [45, 17] width 61 height 15
click at [87, 210] on span "Settings" at bounding box center [81, 210] width 82 height 12
click at [54, 266] on span "Logout" at bounding box center [81, 270] width 82 height 12
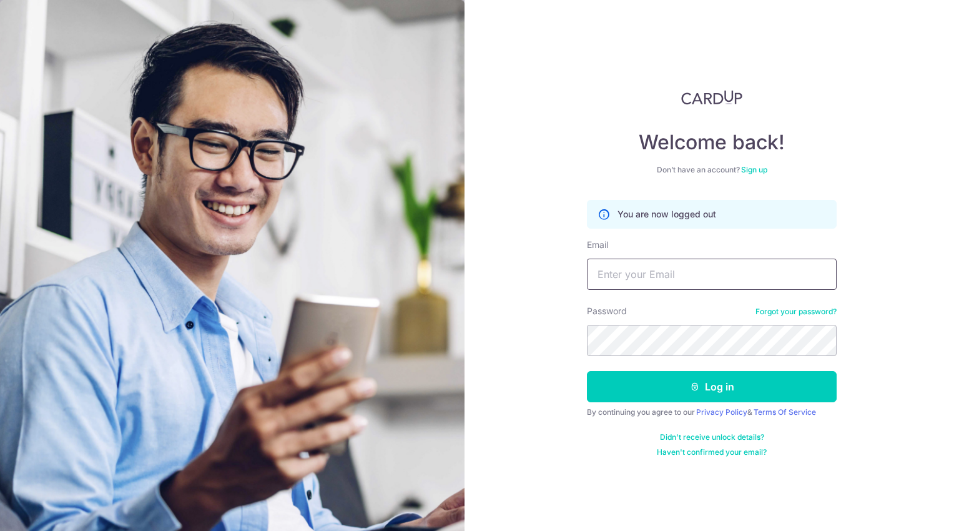
click at [713, 274] on input "Email" at bounding box center [712, 274] width 250 height 31
click at [864, 216] on div "Welcome back! Don’t have an account? Sign up You are now logged out Email Passw…" at bounding box center [712, 265] width 495 height 531
click at [759, 170] on link "Sign up" at bounding box center [754, 169] width 26 height 9
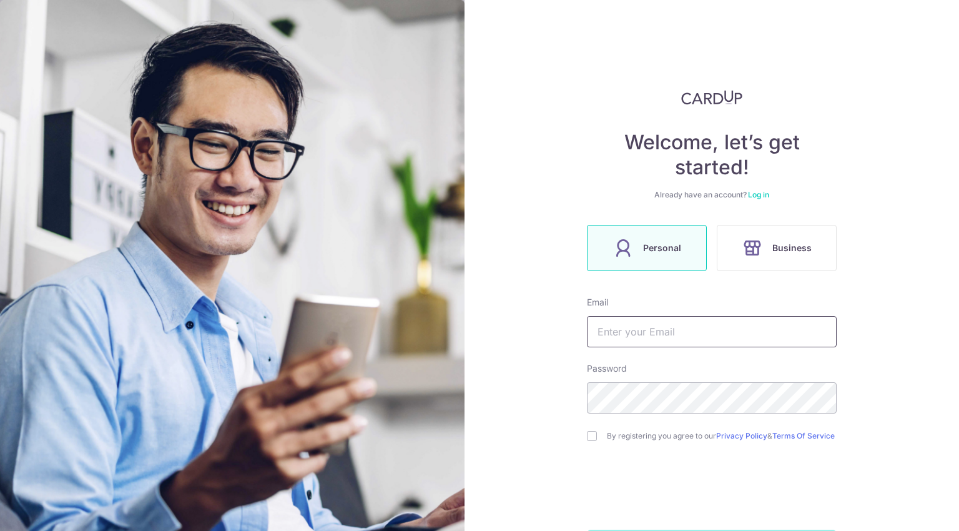
click at [638, 336] on input "text" at bounding box center [712, 331] width 250 height 31
type input "[EMAIL_ADDRESS][PERSON_NAME][DOMAIN_NAME]"
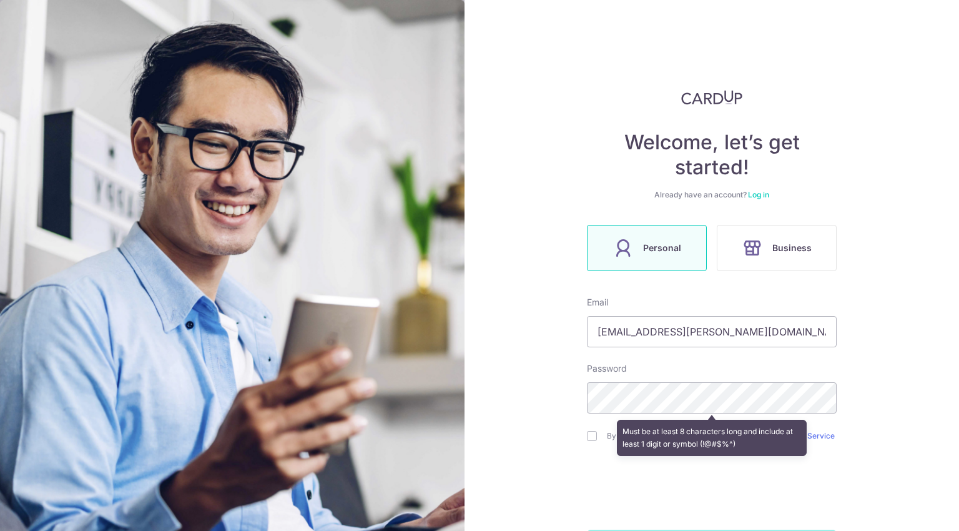
click at [587, 435] on div "Must be at least 8 characters long and include at least 1 digit or symbol (!@#$…" at bounding box center [712, 438] width 250 height 46
click at [588, 438] on div "Must be at least 8 characters long and include at least 1 digit or symbol (!@#$…" at bounding box center [712, 438] width 250 height 46
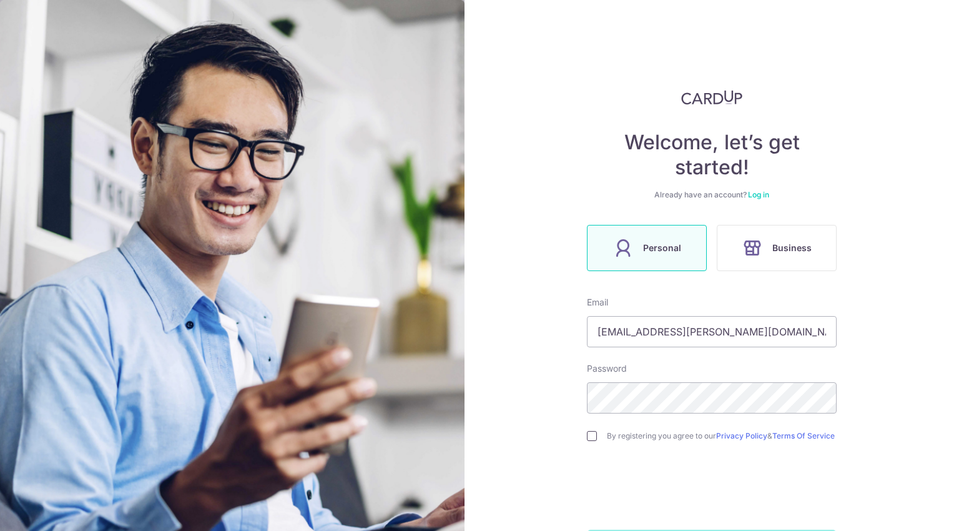
click at [587, 435] on input "checkbox" at bounding box center [592, 436] width 10 height 10
checkbox input "true"
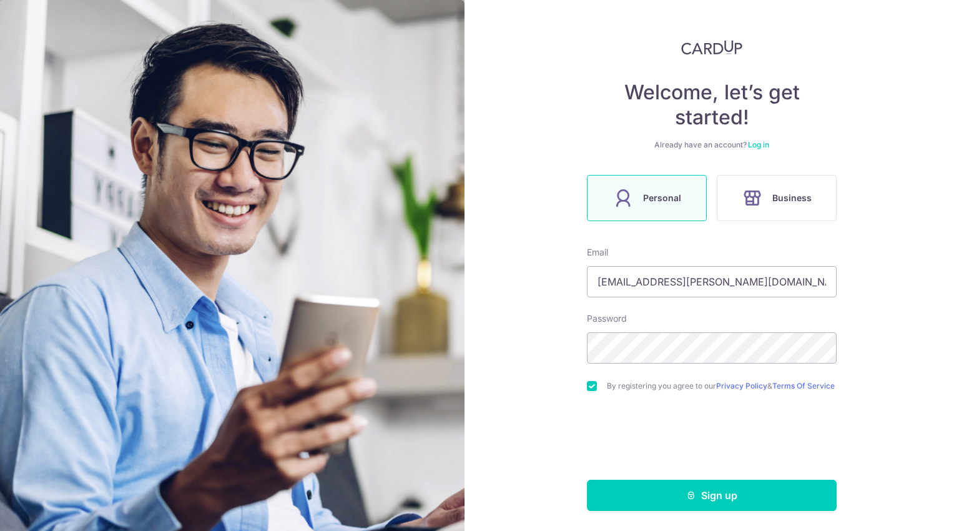
scroll to position [55, 0]
click at [700, 485] on button "Sign up" at bounding box center [712, 495] width 250 height 31
